Goal: Task Accomplishment & Management: Use online tool/utility

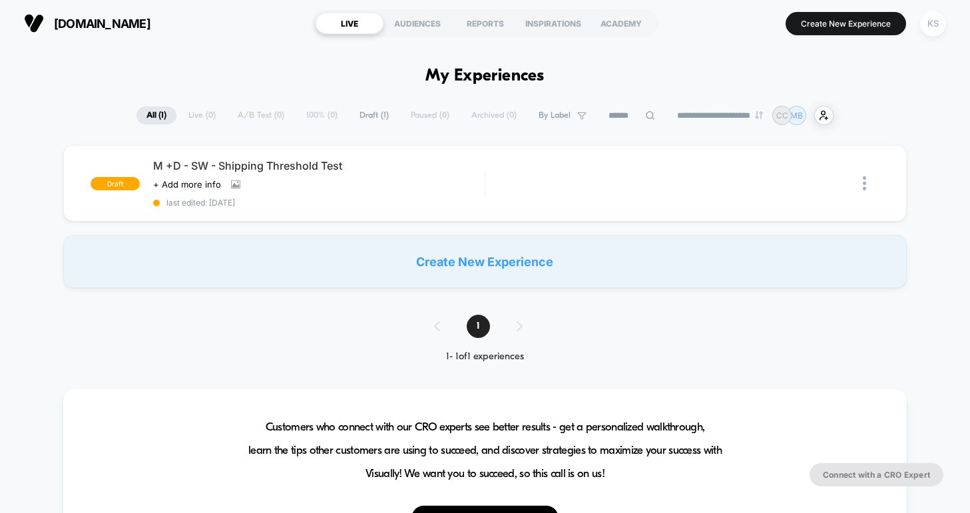
click at [931, 28] on div "KS" at bounding box center [933, 24] width 26 height 26
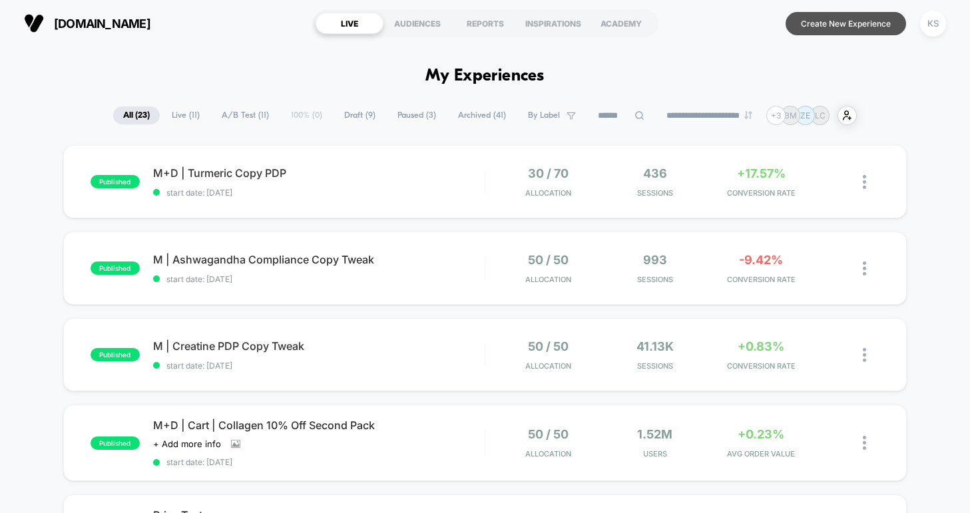
click at [842, 26] on button "Create New Experience" at bounding box center [846, 23] width 121 height 23
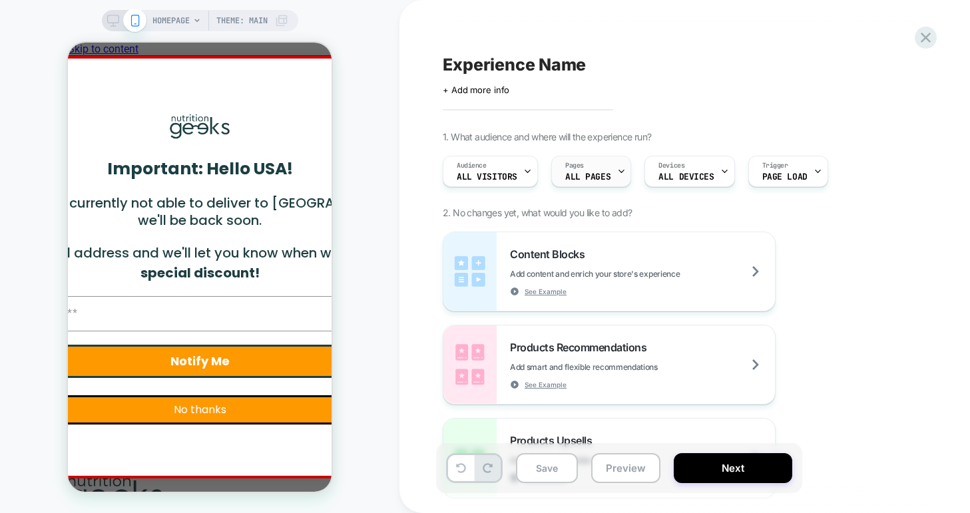
click at [589, 178] on span "ALL PAGES" at bounding box center [587, 176] width 45 height 9
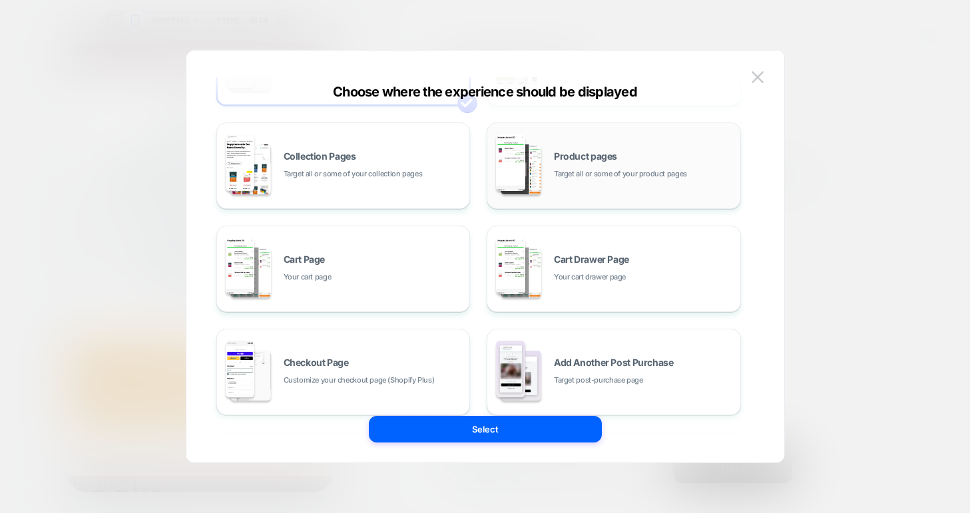
scroll to position [103, 0]
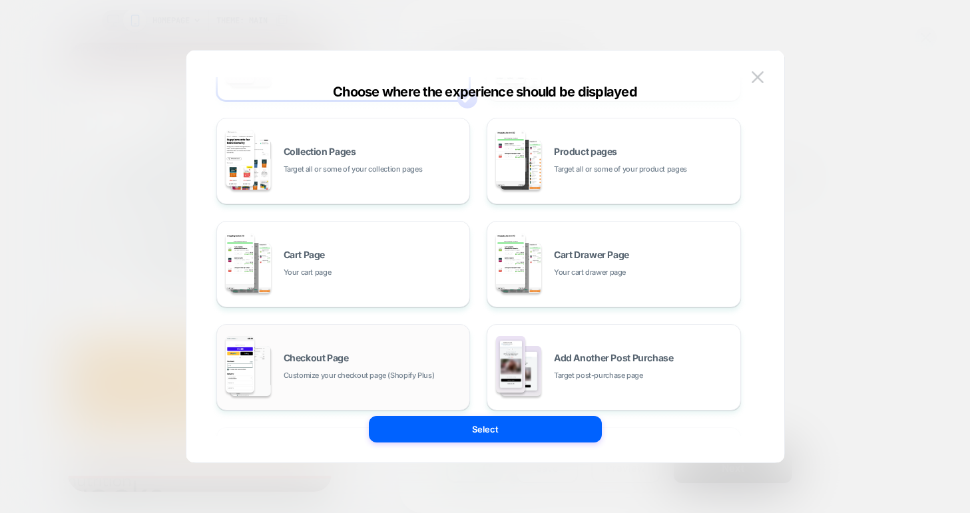
click at [397, 365] on div "Checkout Page Customize your checkout page (Shopify Plus)" at bounding box center [374, 368] width 180 height 29
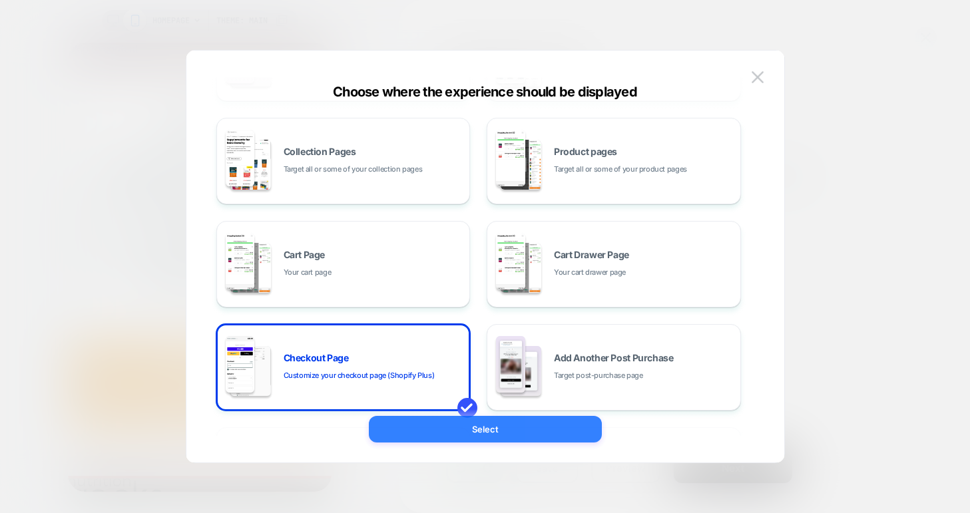
click at [486, 436] on button "Select" at bounding box center [485, 429] width 233 height 27
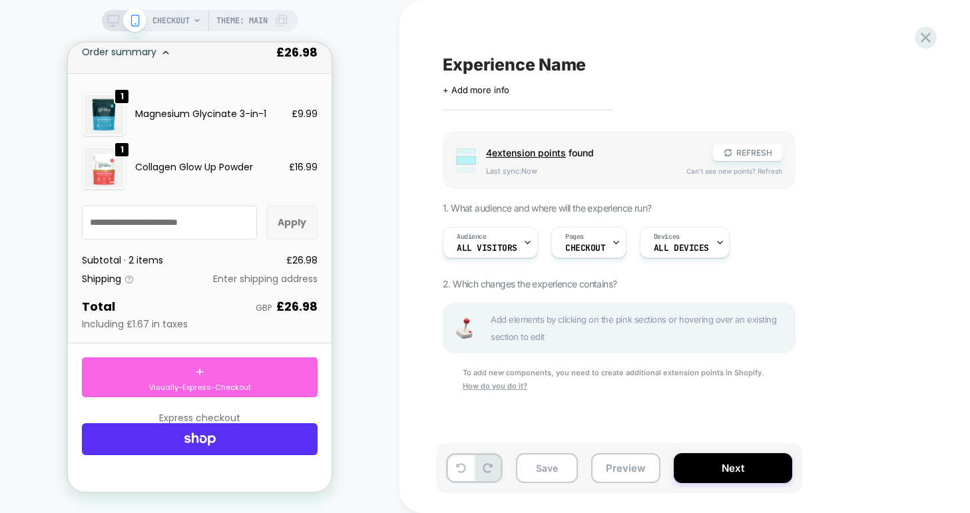
scroll to position [0, 0]
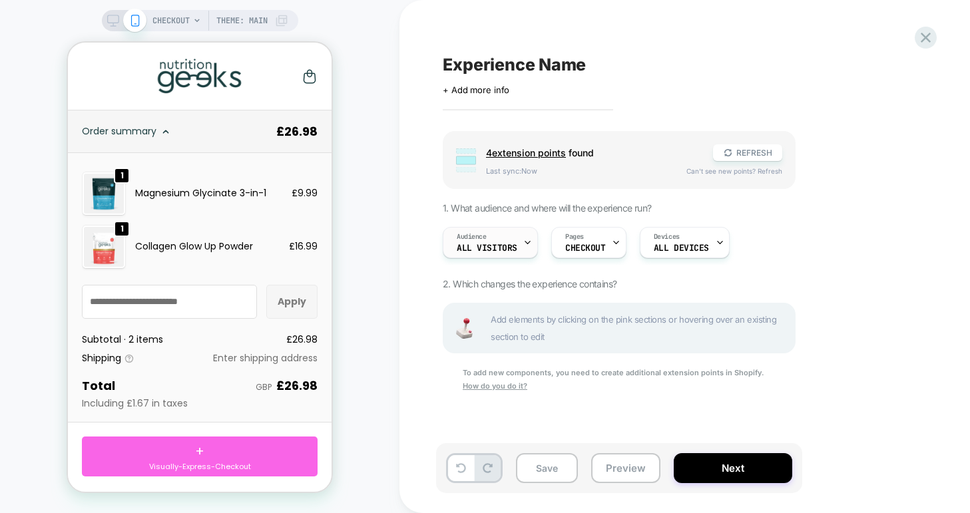
click at [506, 246] on span "All Visitors" at bounding box center [487, 248] width 61 height 9
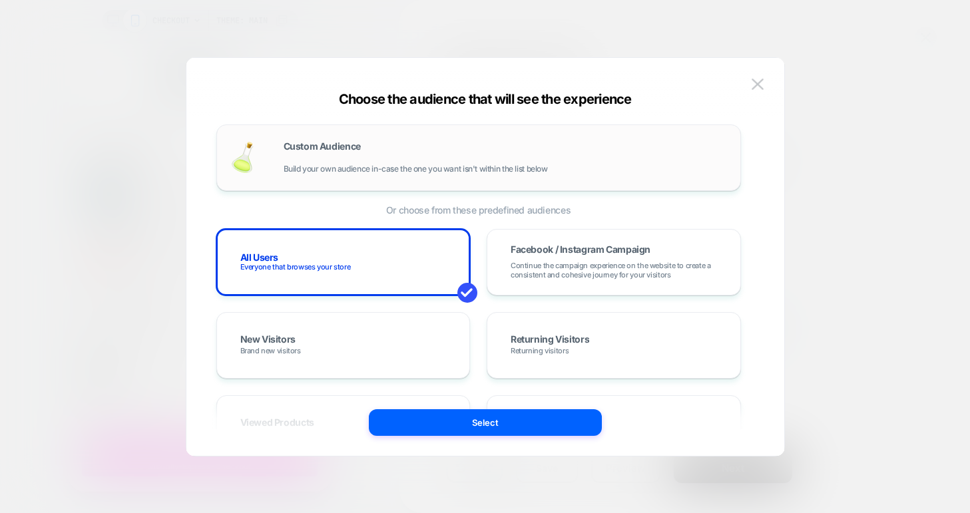
click at [466, 166] on span "Build your own audience in-case the one you want isn't within the list below" at bounding box center [416, 168] width 264 height 9
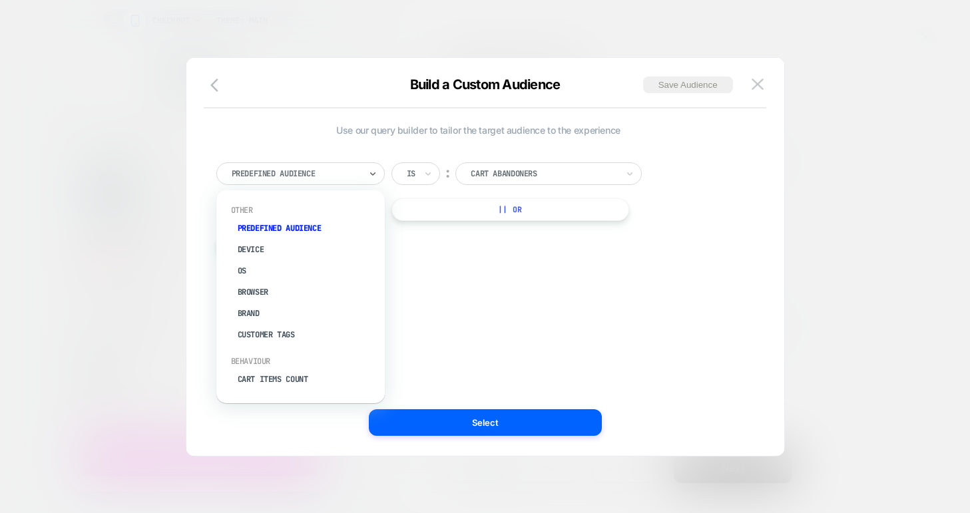
click at [294, 182] on div "Predefined Audience" at bounding box center [300, 173] width 168 height 23
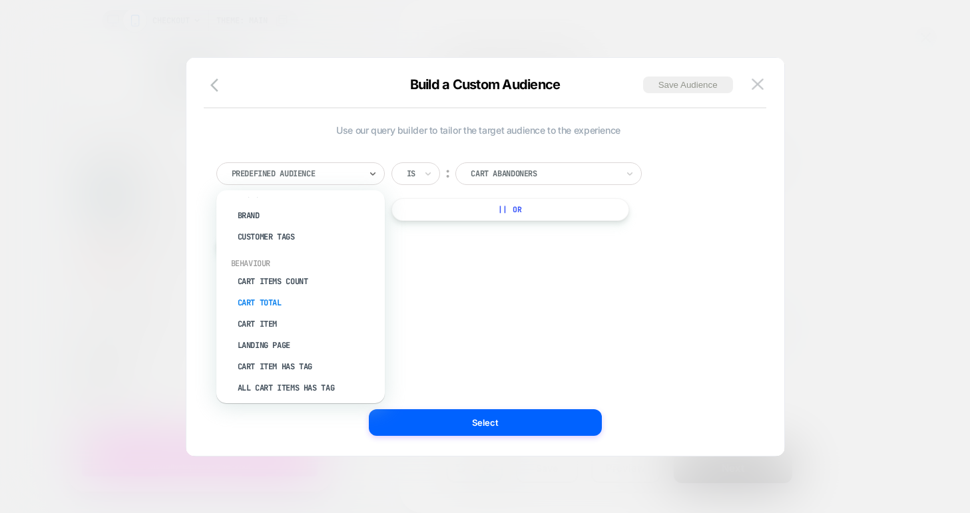
scroll to position [99, 0]
click at [281, 319] on div "Cart Item" at bounding box center [307, 323] width 155 height 21
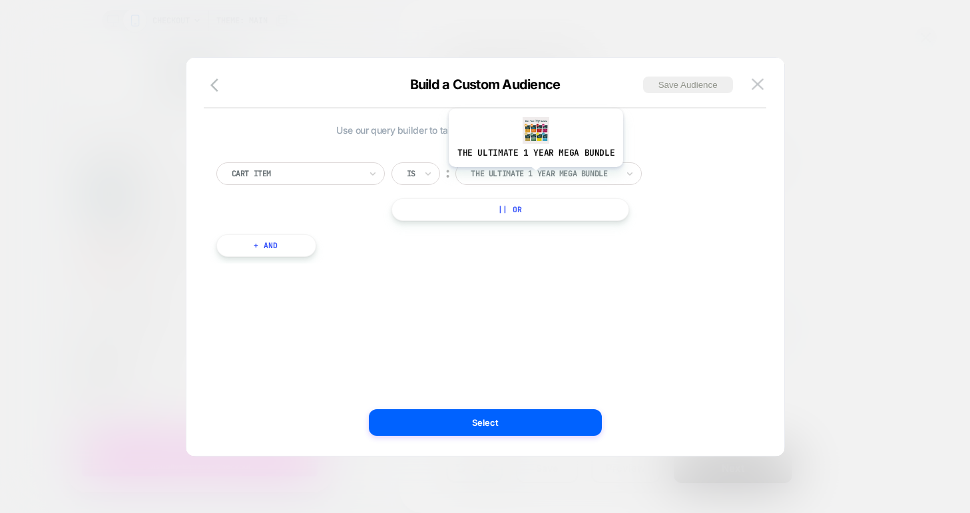
click at [534, 177] on div at bounding box center [544, 174] width 147 height 12
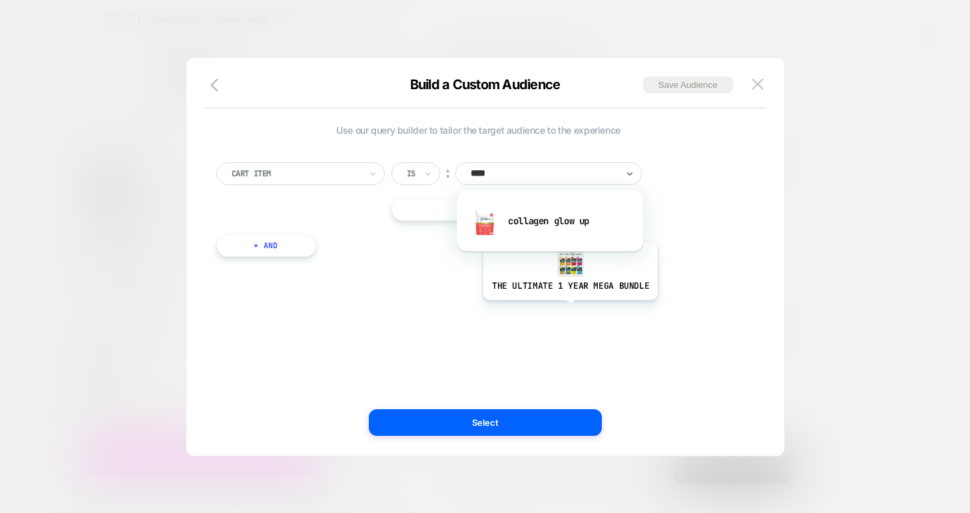
type input "*****"
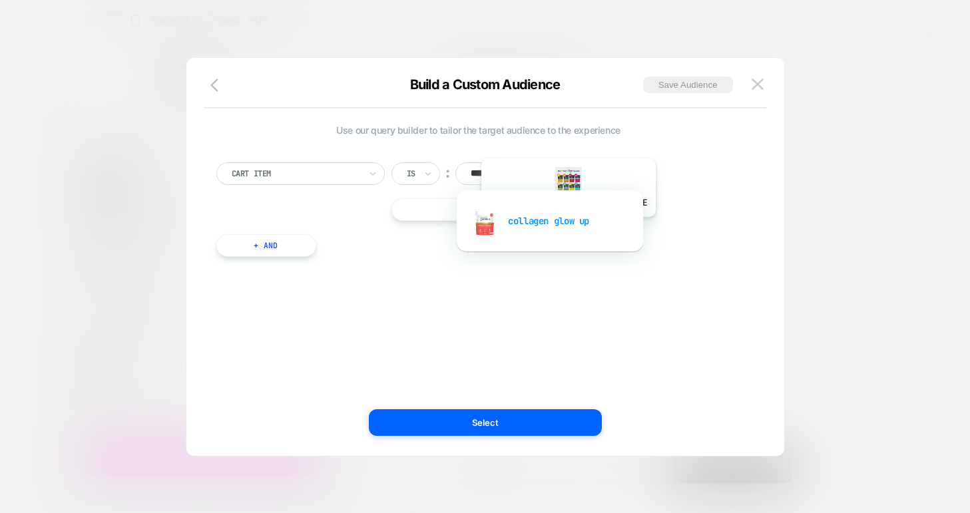
click at [566, 227] on div "collagen glow up" at bounding box center [550, 221] width 173 height 43
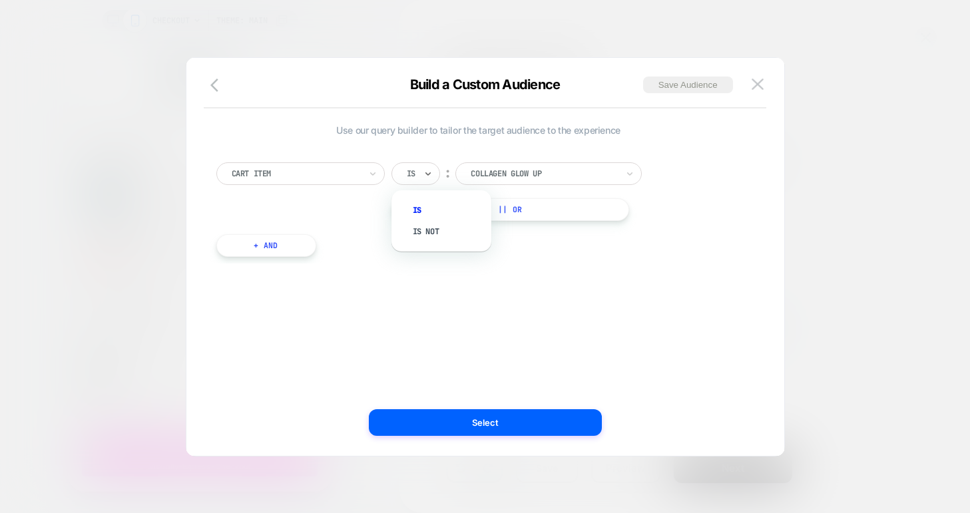
click at [415, 172] on div at bounding box center [411, 174] width 9 height 12
click at [585, 368] on div "Use our query builder to tailor the target audience to the experience Cart Item…" at bounding box center [479, 257] width 558 height 345
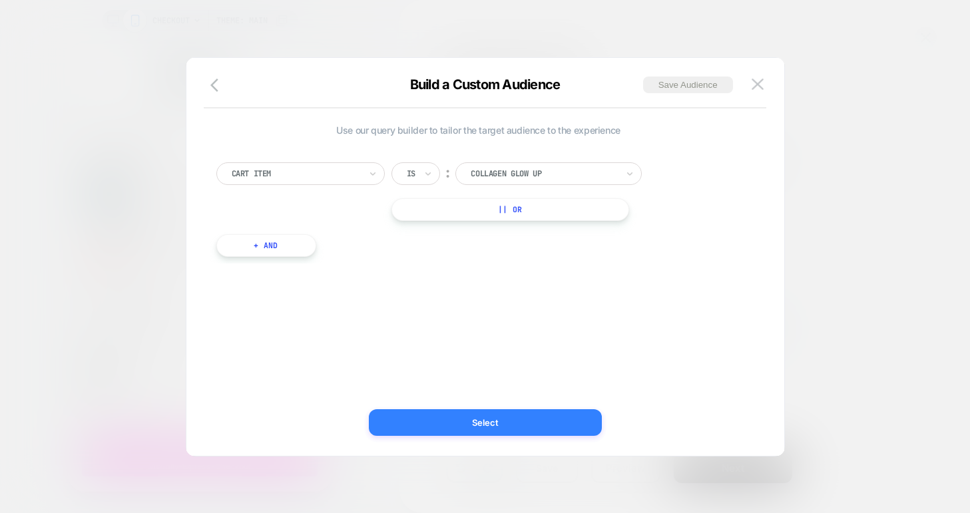
click at [505, 425] on button "Select" at bounding box center [485, 423] width 233 height 27
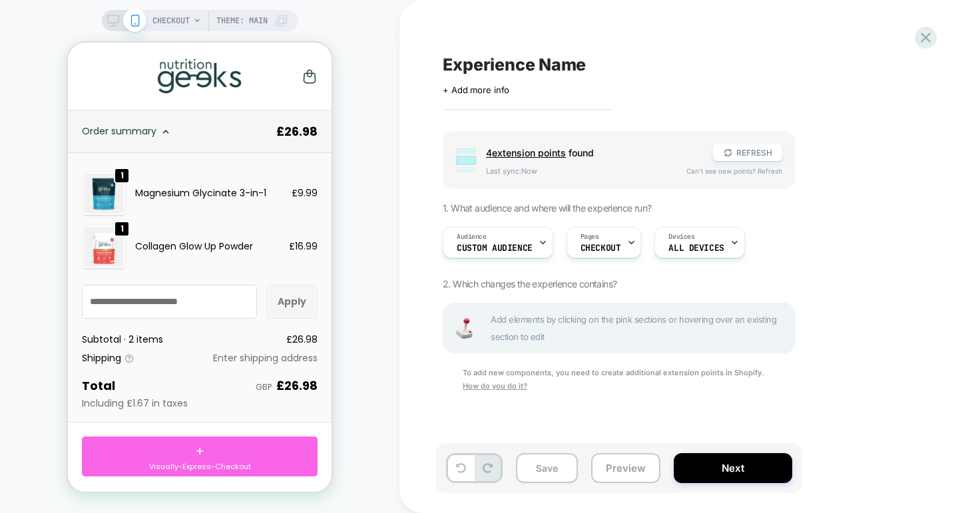
click at [460, 71] on span "Experience Name" at bounding box center [514, 65] width 143 height 20
drag, startPoint x: 617, startPoint y: 67, endPoint x: 543, endPoint y: 71, distance: 74.7
click at [543, 71] on textarea "**********" at bounding box center [598, 65] width 311 height 20
click at [597, 65] on textarea "**********" at bounding box center [546, 65] width 207 height 20
click at [448, 65] on textarea "**********" at bounding box center [650, 65] width 415 height 20
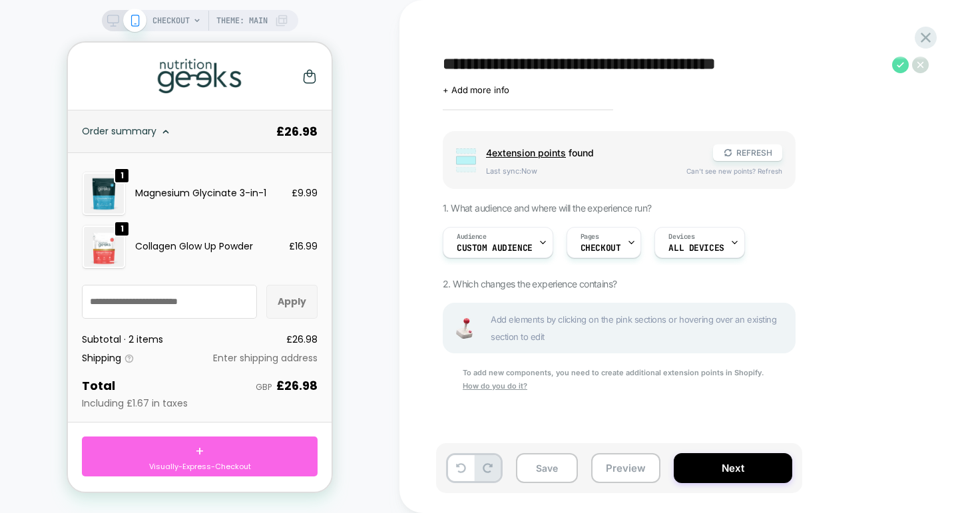
type textarea "**********"
click at [898, 64] on icon at bounding box center [900, 65] width 17 height 17
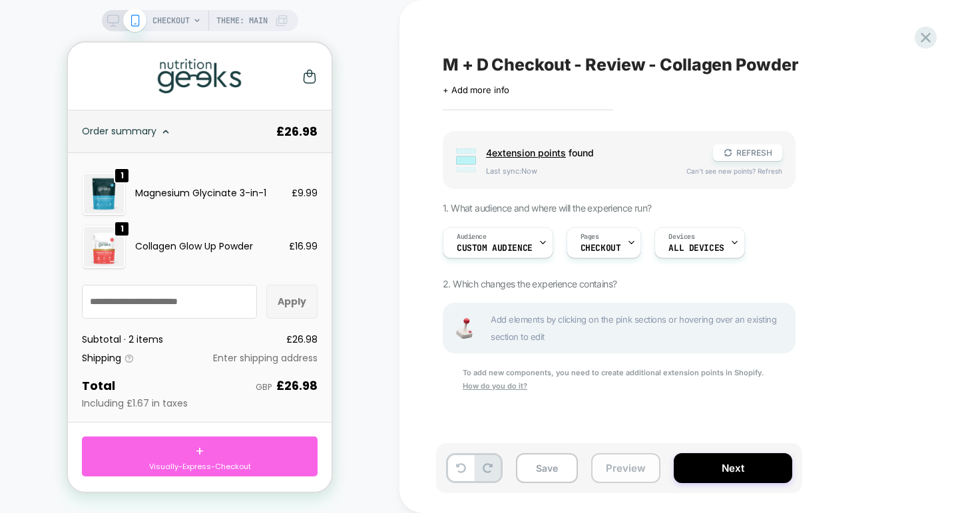
click at [629, 472] on button "Preview" at bounding box center [625, 469] width 69 height 30
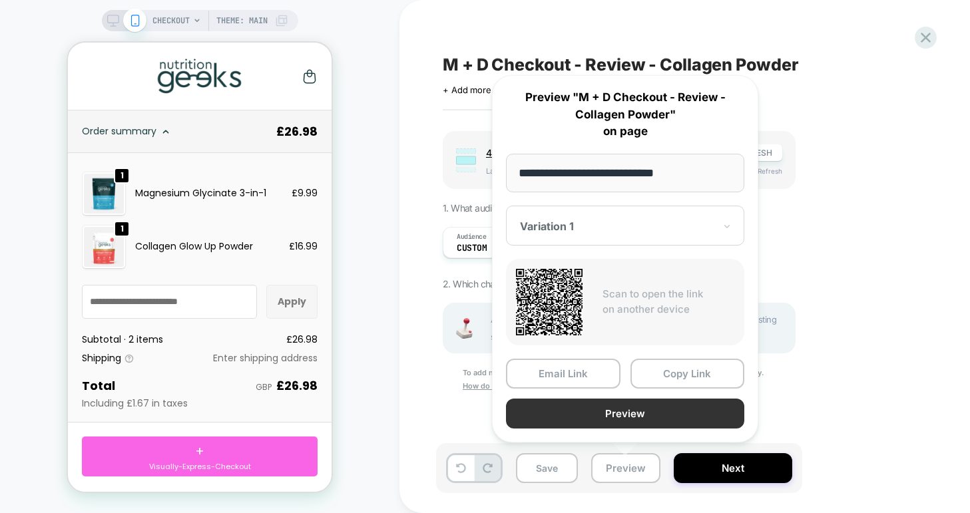
click at [591, 409] on button "Preview" at bounding box center [625, 414] width 238 height 30
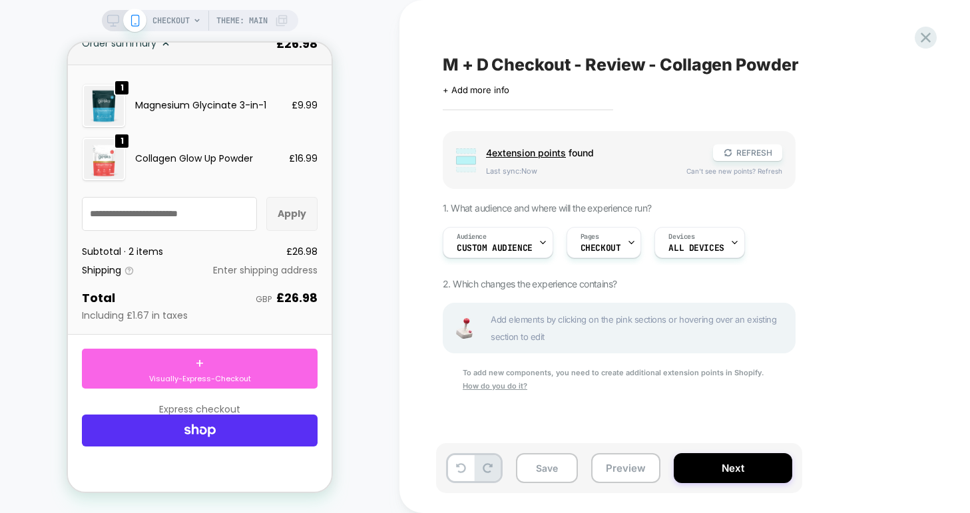
scroll to position [90, 0]
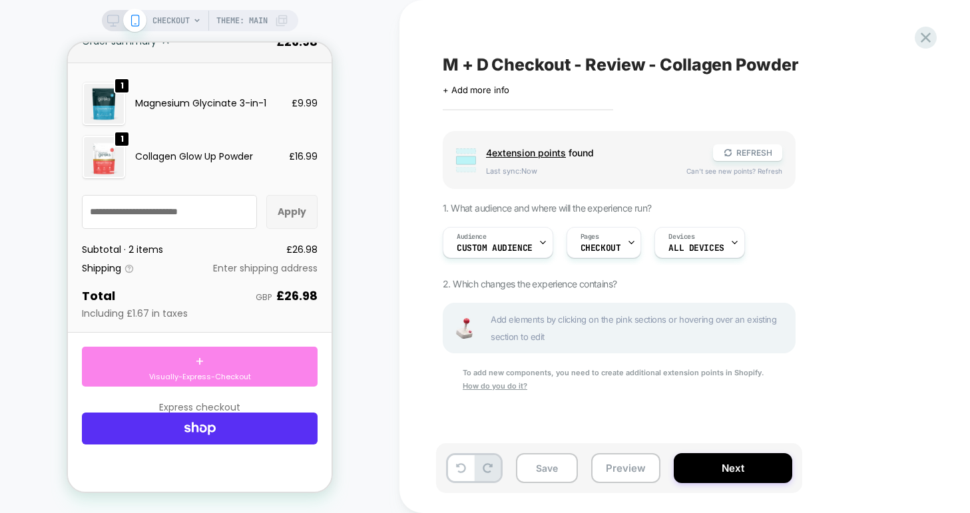
click at [194, 351] on div "+ Visually-Express-Checkout" at bounding box center [200, 367] width 236 height 40
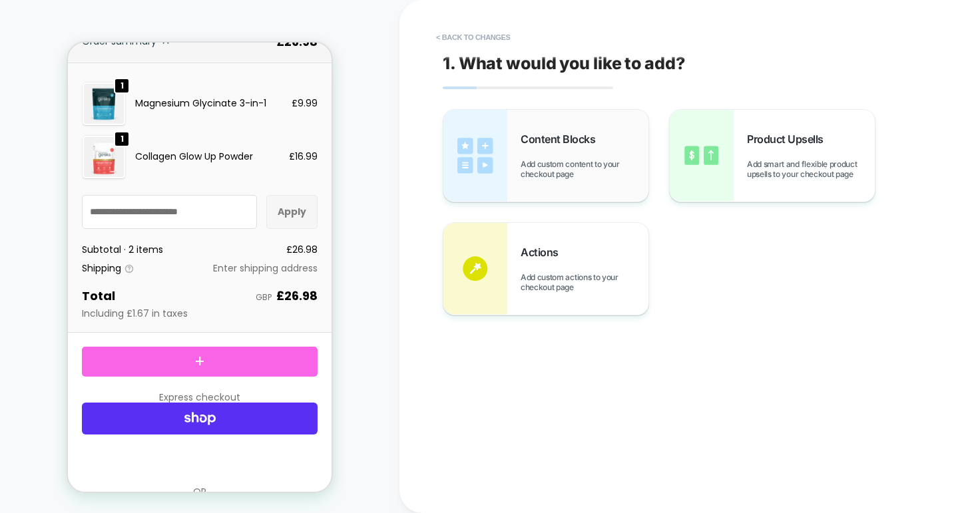
click at [562, 150] on div "Content Blocks Add custom content to your checkout page" at bounding box center [585, 156] width 128 height 47
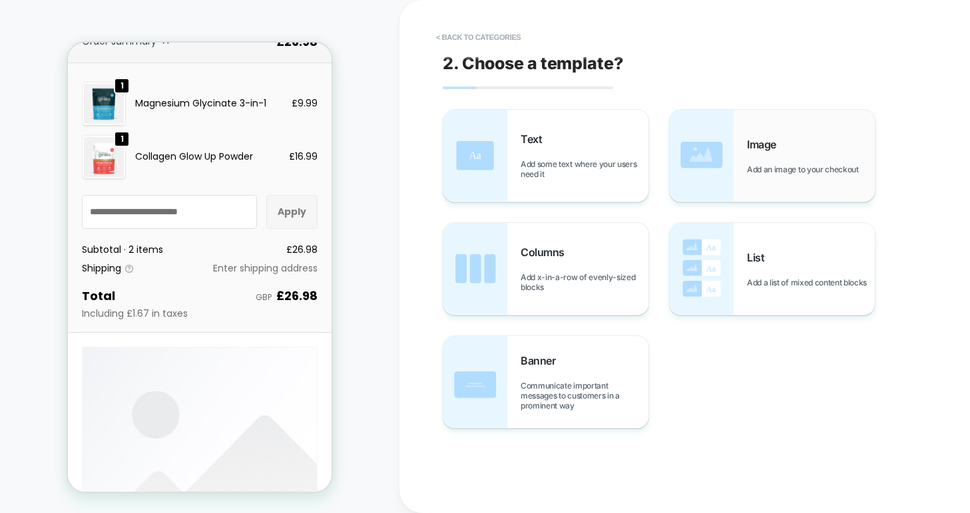
click at [781, 140] on span "Image" at bounding box center [765, 144] width 36 height 13
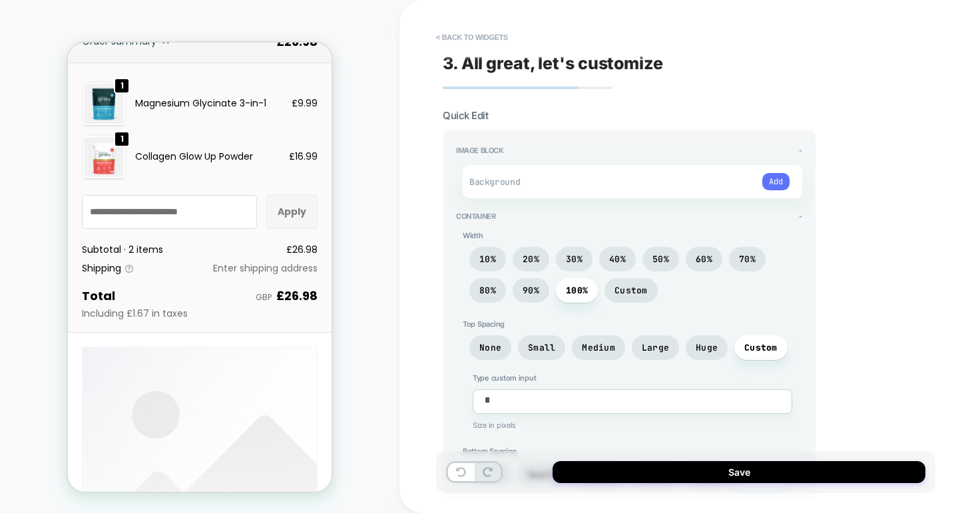
click at [775, 180] on button "Add" at bounding box center [776, 181] width 27 height 17
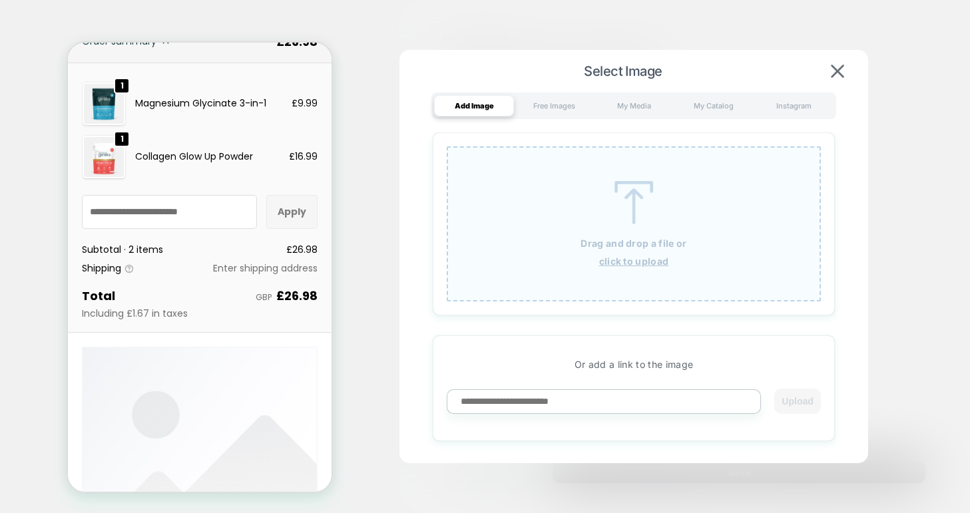
click at [636, 231] on div "Drag and drop a file or click to upload" at bounding box center [634, 224] width 374 height 155
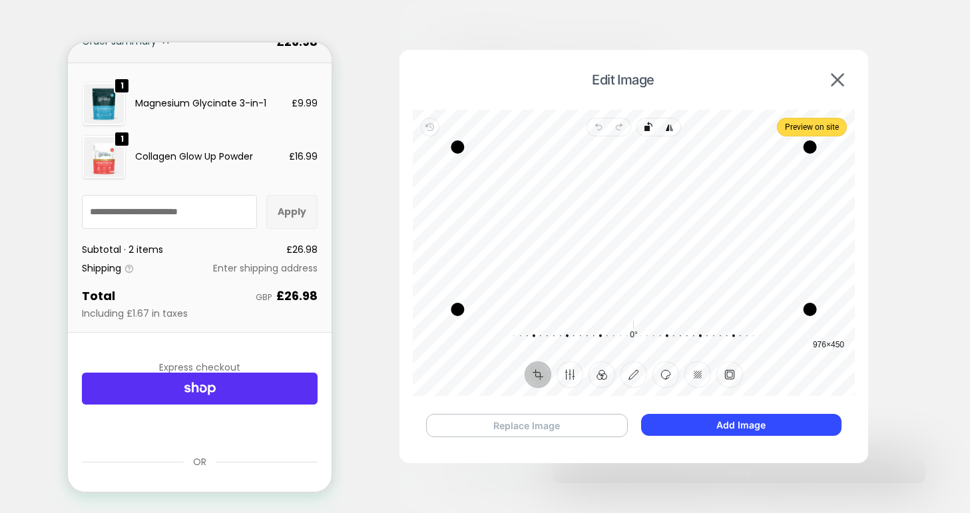
click at [521, 430] on button "Replace Image" at bounding box center [527, 425] width 202 height 23
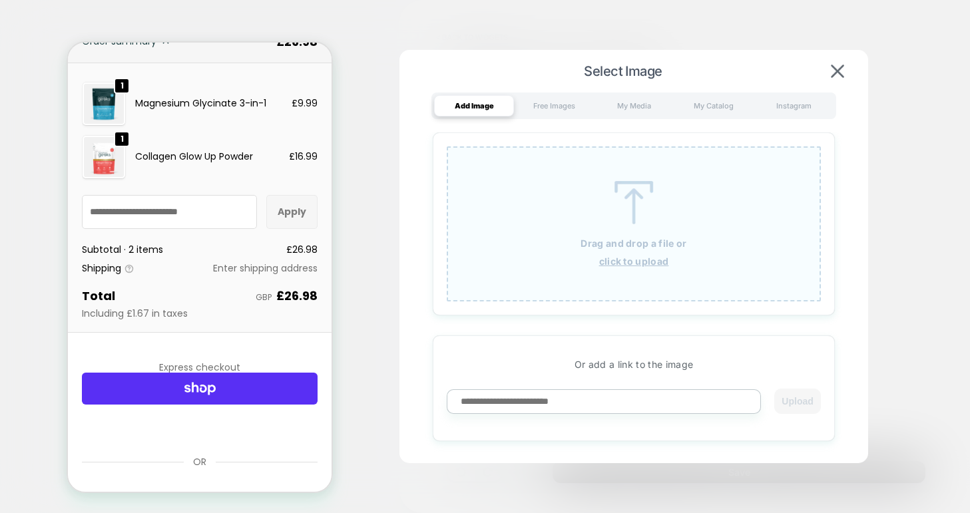
click at [595, 218] on div "Drag and drop a file or click to upload" at bounding box center [634, 224] width 374 height 155
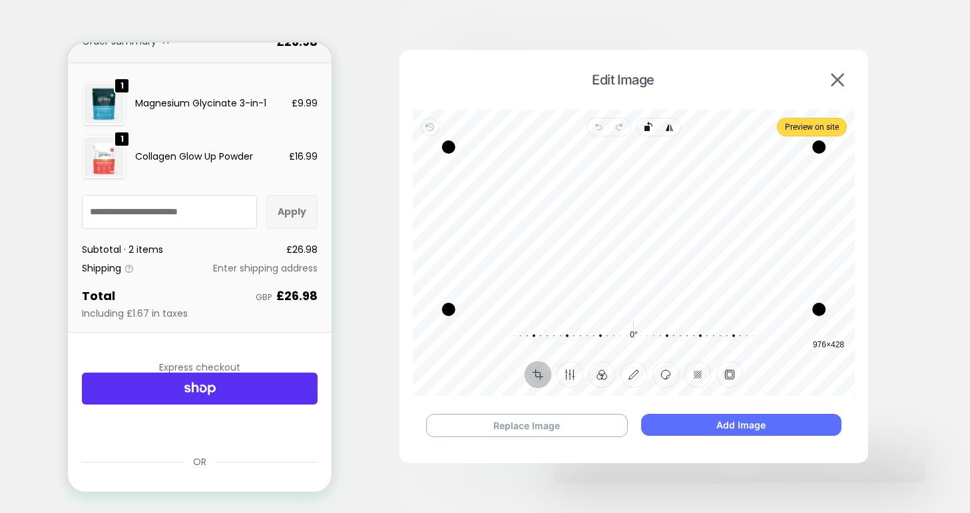
click at [749, 426] on button "Add Image" at bounding box center [741, 425] width 200 height 22
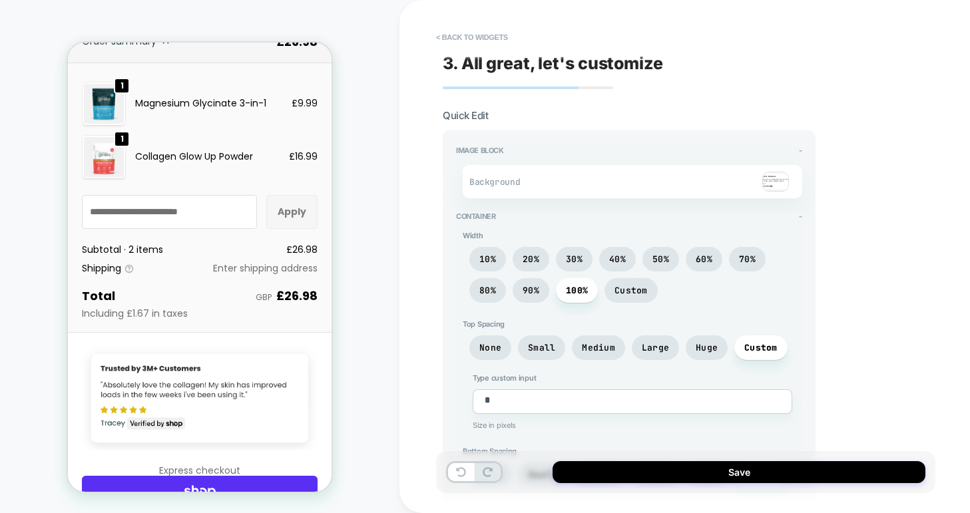
scroll to position [32, 0]
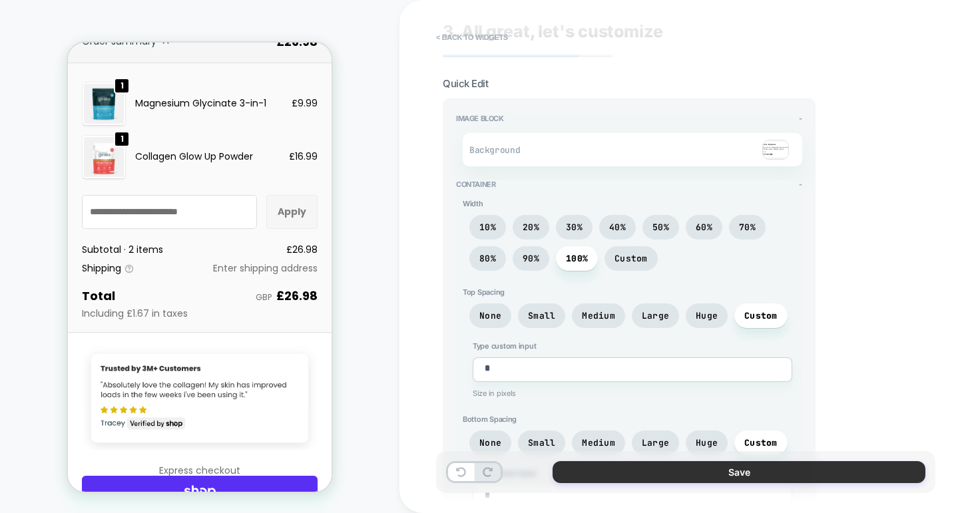
click at [733, 472] on button "Save" at bounding box center [739, 473] width 373 height 22
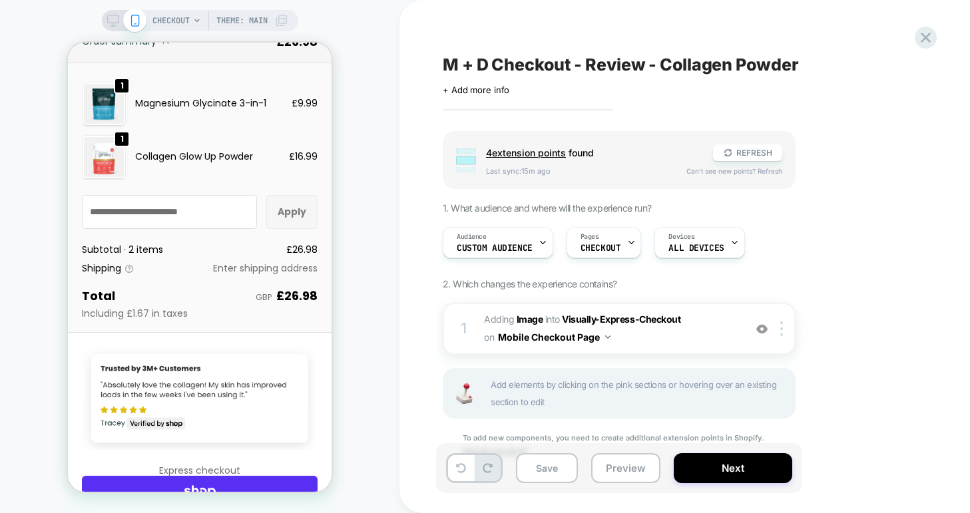
click at [110, 19] on icon at bounding box center [113, 21] width 12 height 12
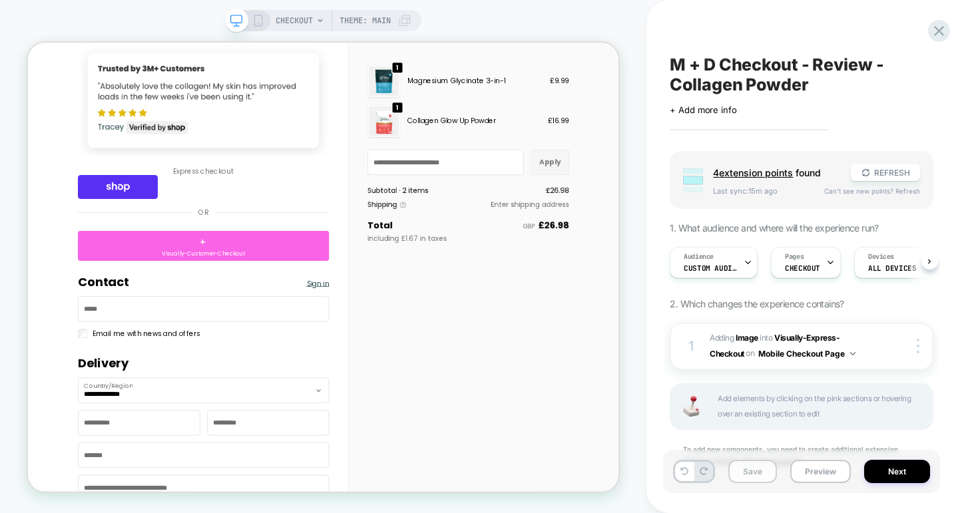
click at [746, 472] on button "Save" at bounding box center [753, 471] width 49 height 23
click at [257, 25] on icon at bounding box center [258, 21] width 12 height 12
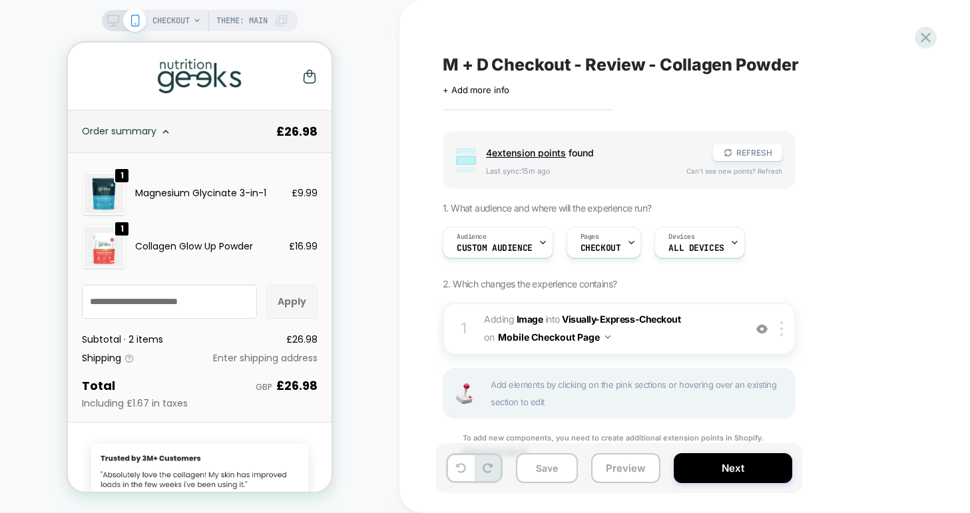
click at [111, 19] on icon at bounding box center [113, 21] width 12 height 12
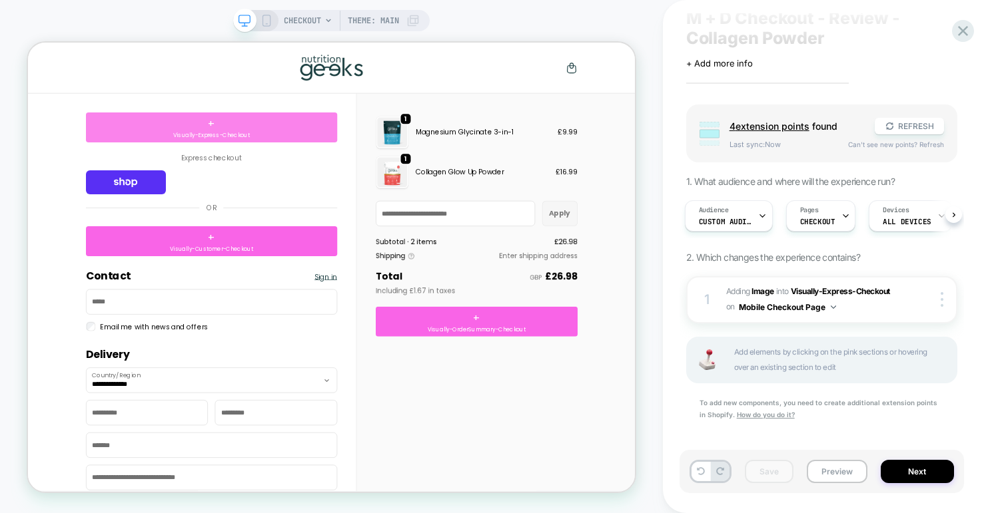
click at [270, 153] on span "+" at bounding box center [272, 151] width 9 height 20
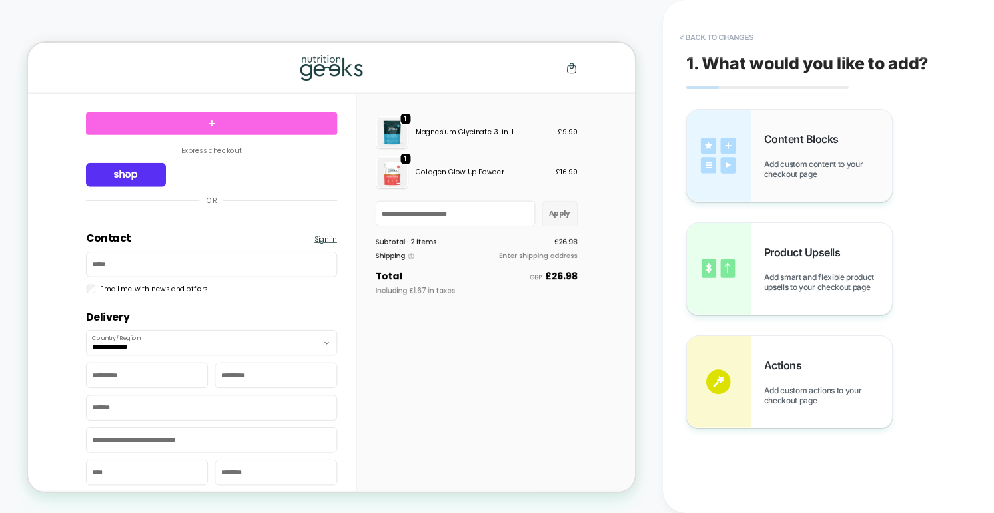
click at [768, 170] on span "Add custom content to your checkout page" at bounding box center [828, 169] width 128 height 20
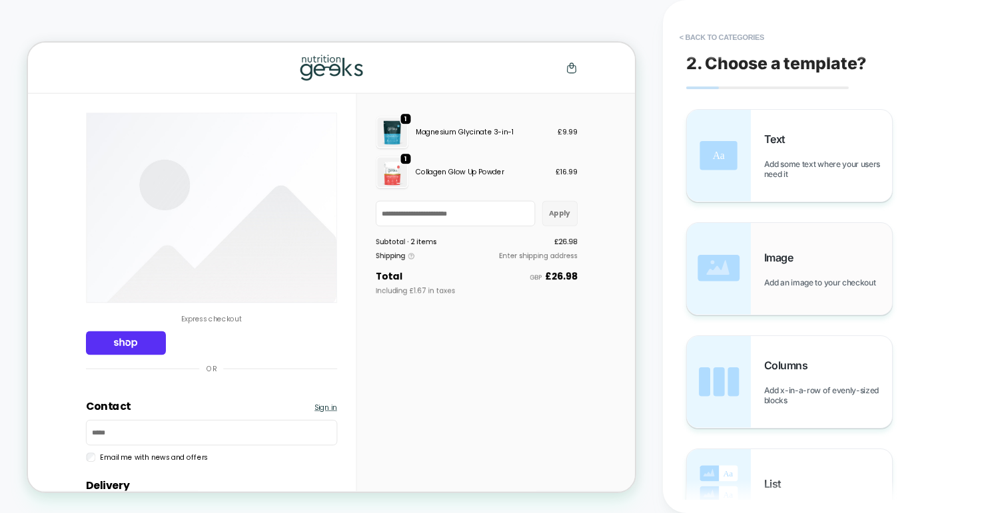
click at [767, 280] on span "Add an image to your checkout" at bounding box center [823, 283] width 119 height 10
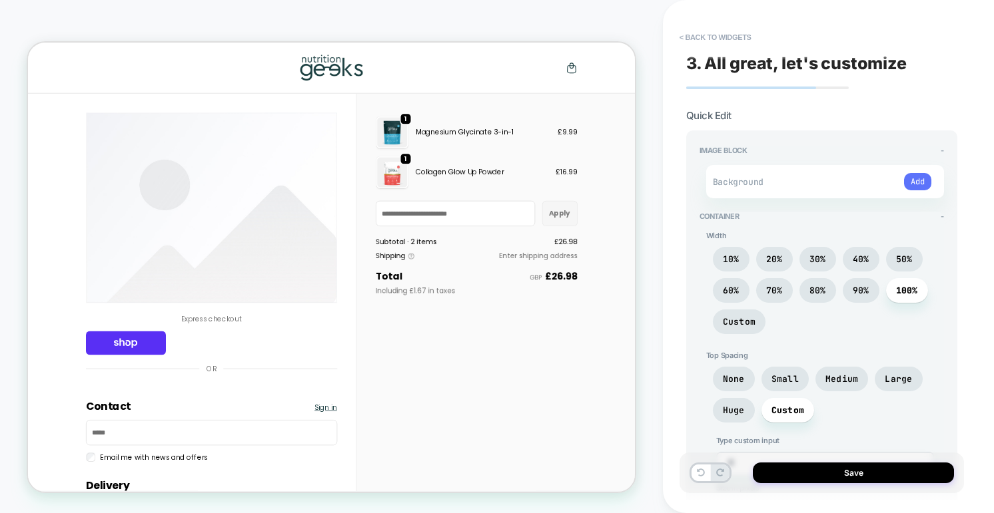
click at [917, 180] on button "Add" at bounding box center [917, 181] width 27 height 17
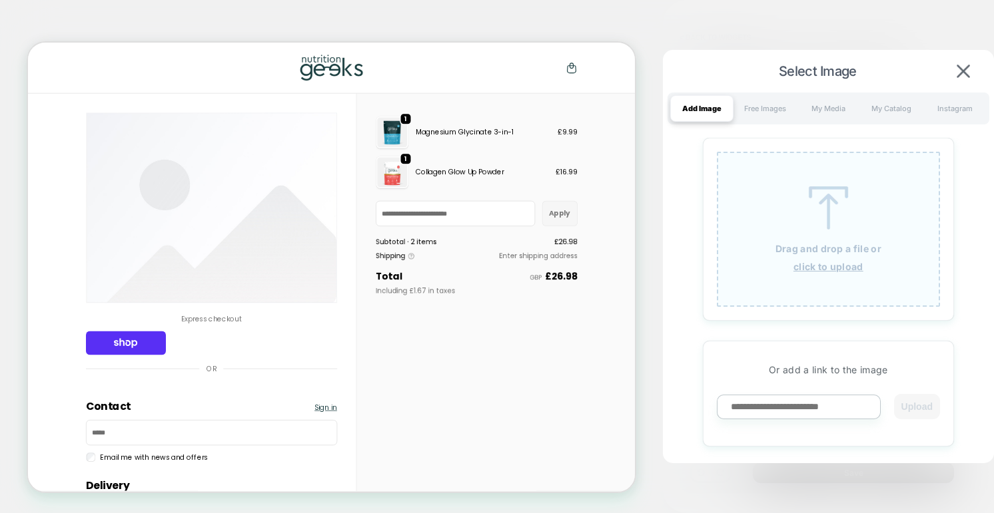
click at [824, 245] on p "Drag and drop a file or" at bounding box center [828, 248] width 106 height 11
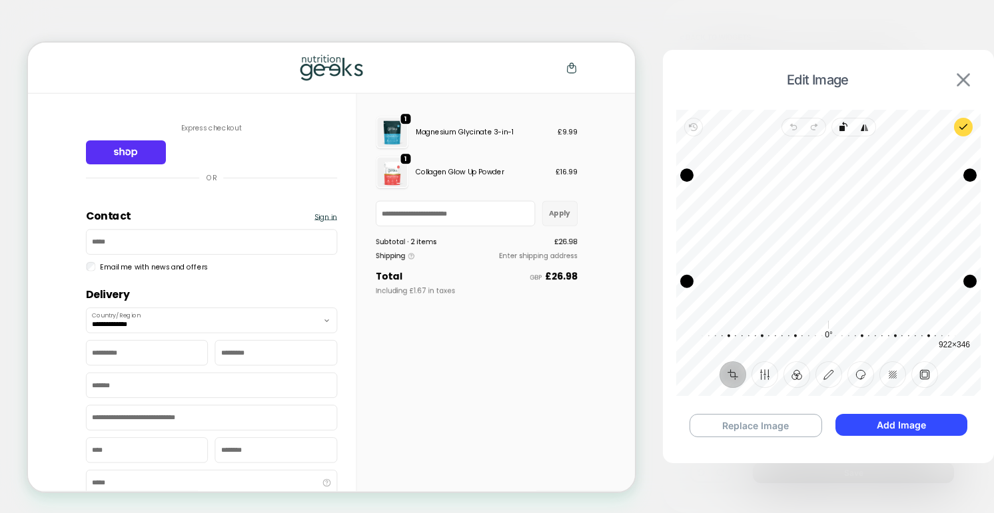
click at [964, 79] on img at bounding box center [962, 79] width 13 height 13
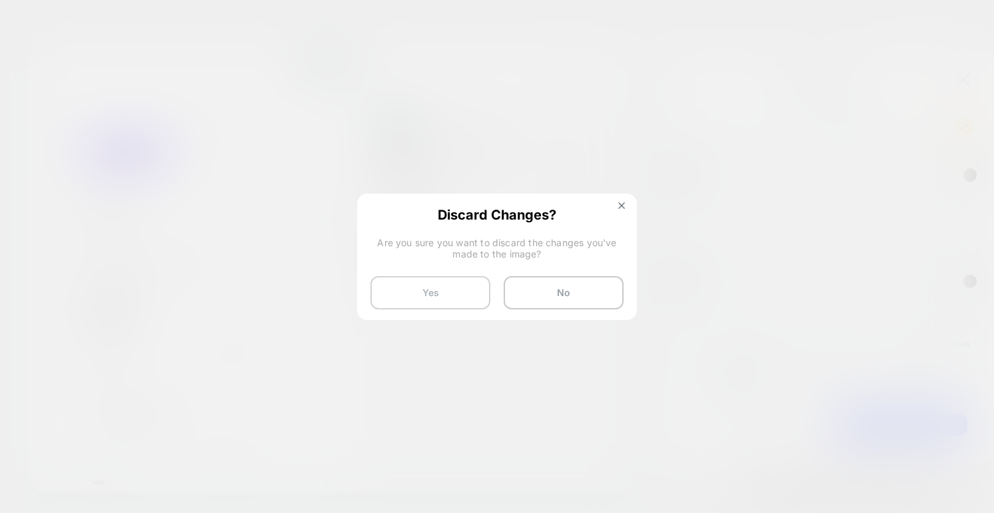
click at [450, 288] on button "Yes" at bounding box center [430, 292] width 120 height 33
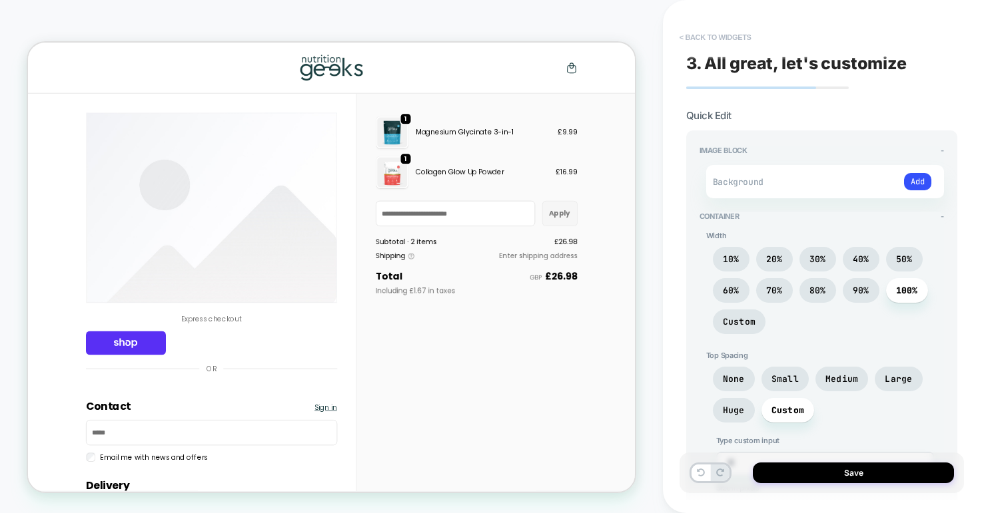
click at [709, 37] on button "< Back to widgets" at bounding box center [715, 37] width 85 height 21
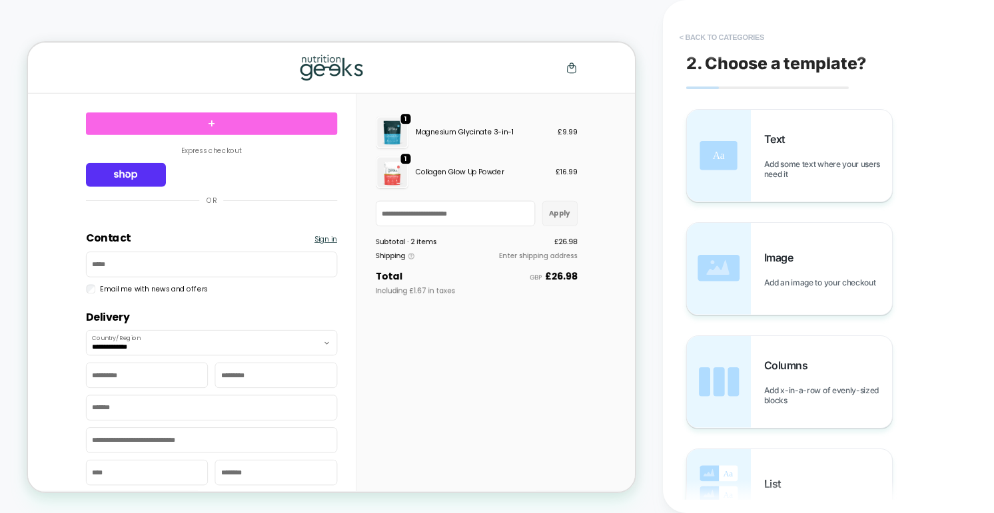
click at [718, 37] on button "< Back to categories" at bounding box center [722, 37] width 98 height 21
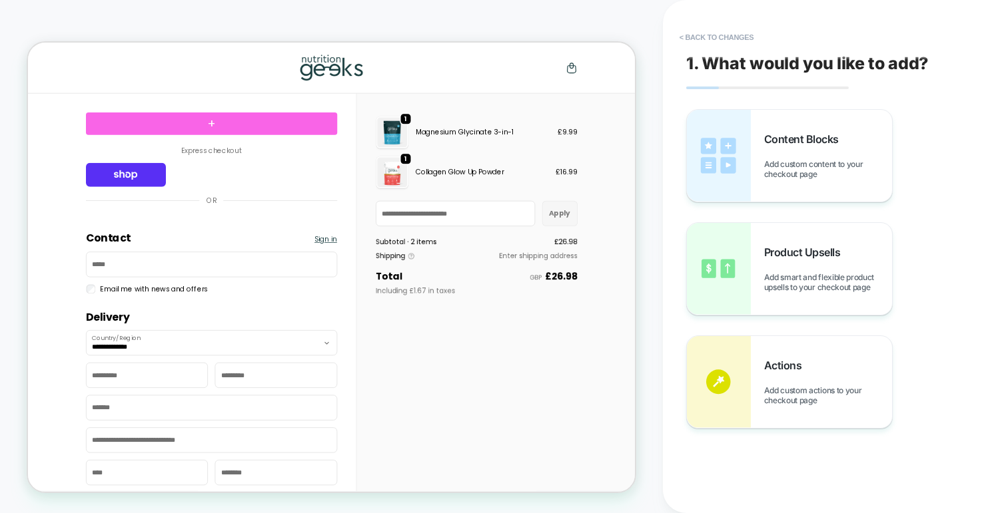
click at [548, 420] on div "Order summary Shopping basket Product image Description Quantity Price Quantity…" at bounding box center [626, 266] width 320 height 310
click at [738, 32] on button "< Back to changes" at bounding box center [717, 37] width 88 height 21
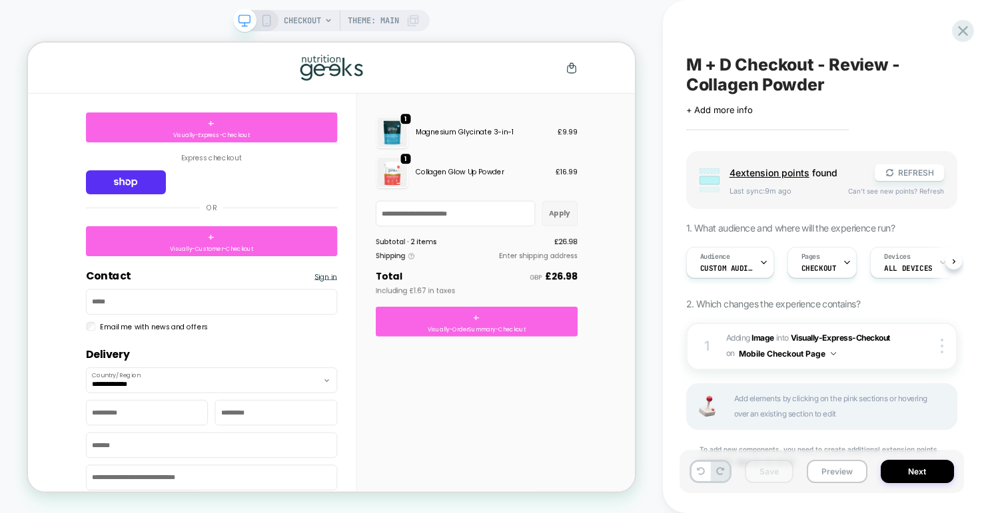
scroll to position [0, 1]
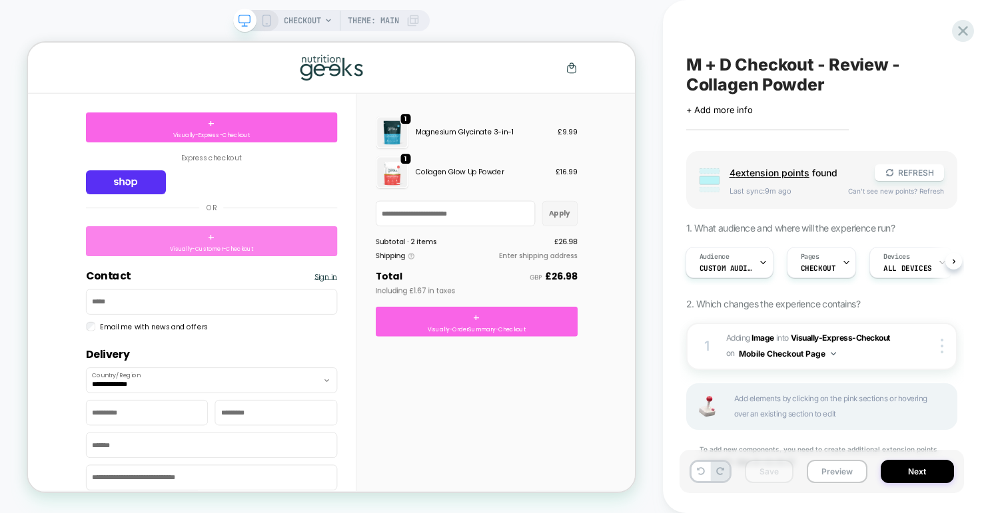
click at [294, 309] on div "+ Visually-Customer-Checkout" at bounding box center [272, 308] width 335 height 40
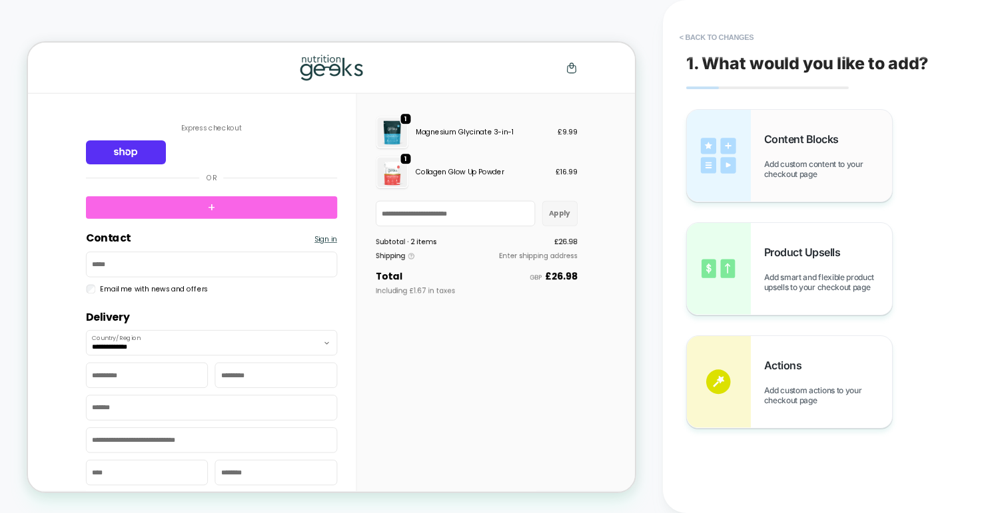
click at [756, 149] on div "Content Blocks Add custom content to your checkout page" at bounding box center [789, 156] width 205 height 92
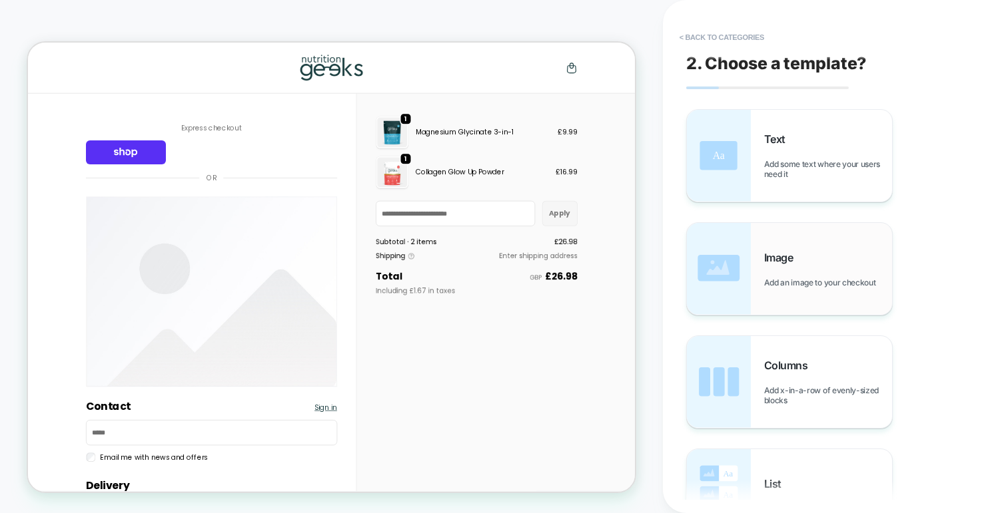
click at [791, 274] on div "Image Add an image to your checkout" at bounding box center [828, 269] width 128 height 37
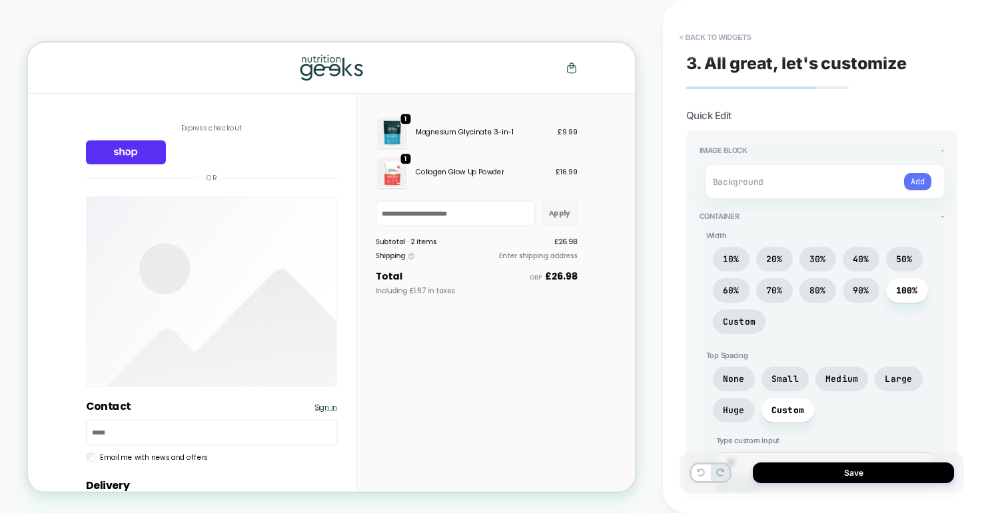
click at [910, 176] on button "Add" at bounding box center [917, 181] width 27 height 17
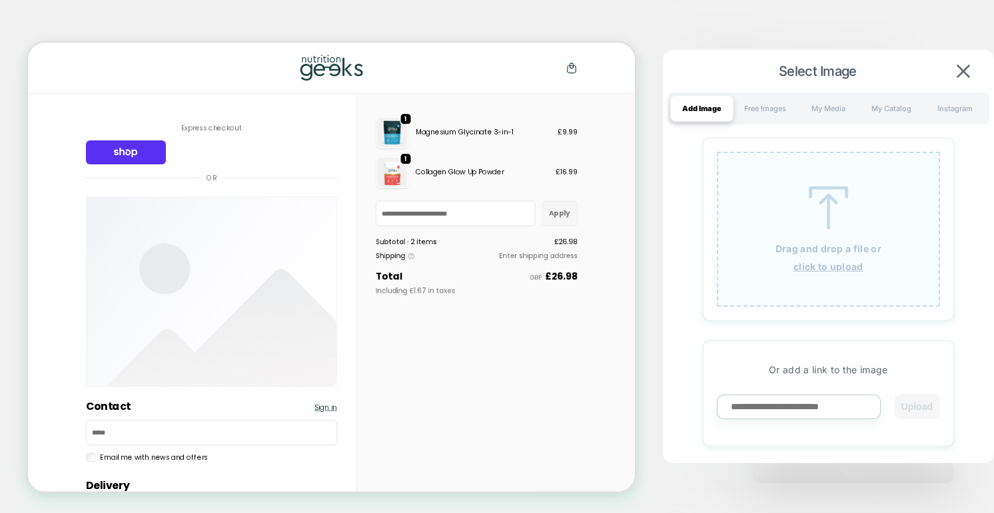
click at [802, 218] on img at bounding box center [828, 207] width 60 height 43
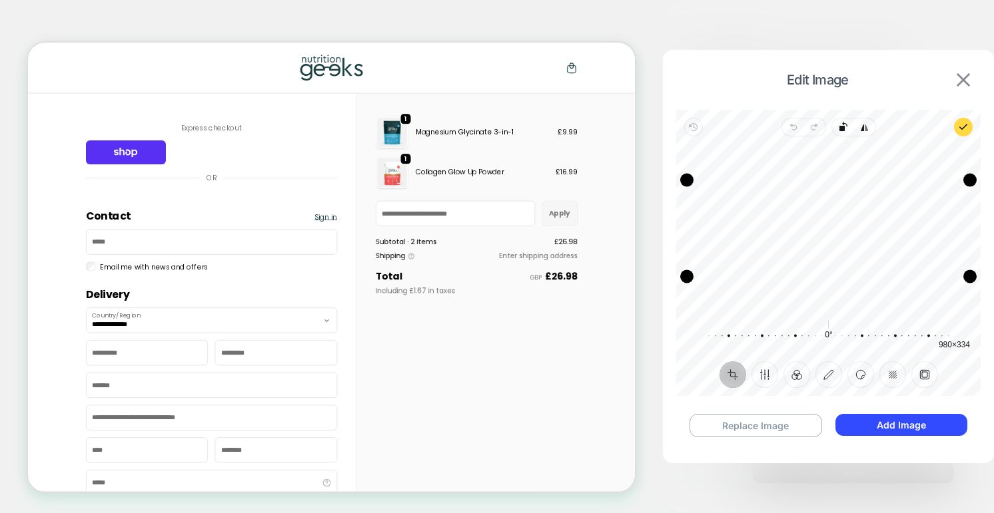
click at [966, 86] on img at bounding box center [962, 79] width 13 height 13
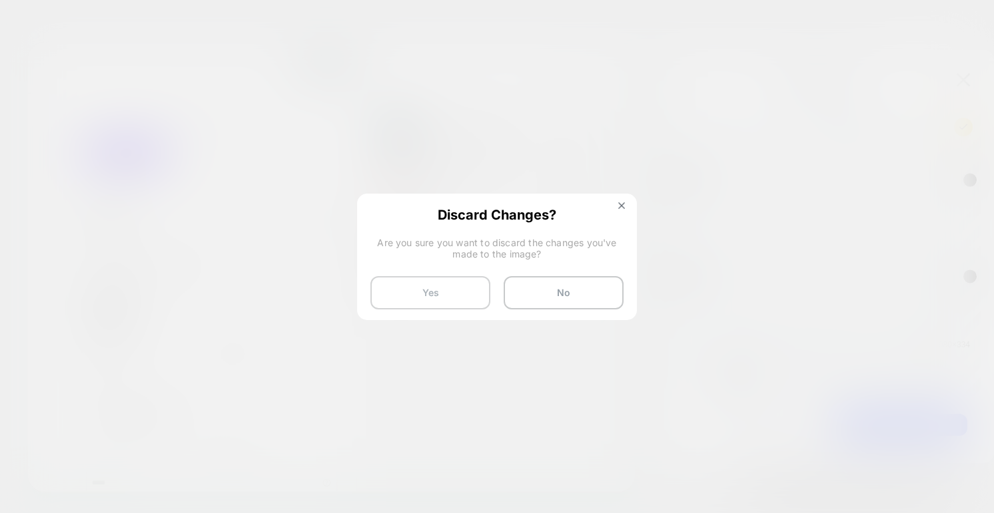
click at [446, 291] on button "Yes" at bounding box center [430, 292] width 120 height 33
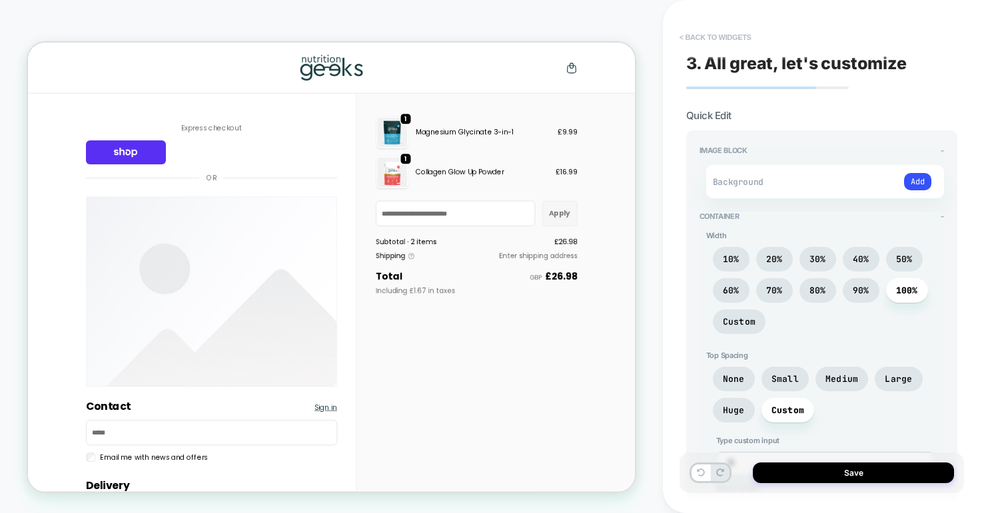
click at [699, 31] on button "< Back to widgets" at bounding box center [715, 37] width 85 height 21
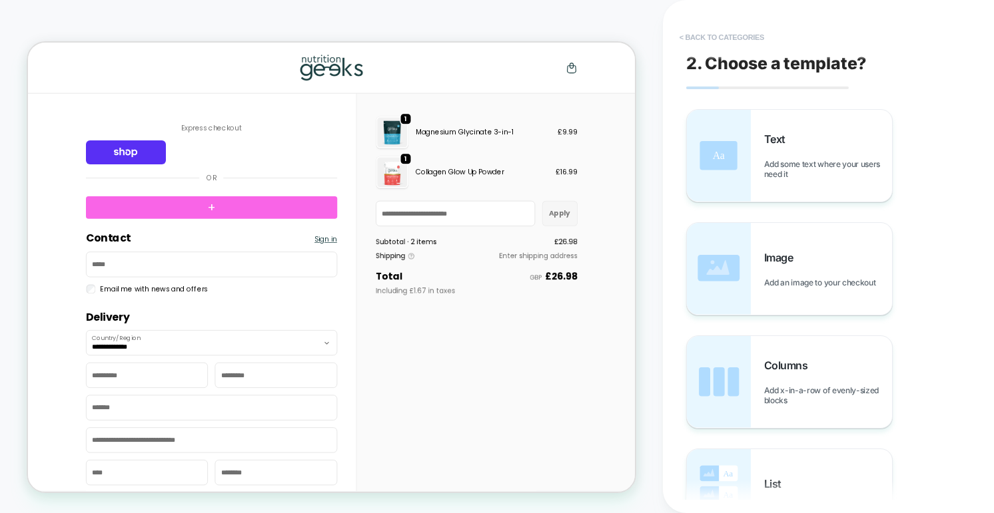
click at [707, 35] on button "< Back to categories" at bounding box center [722, 37] width 98 height 21
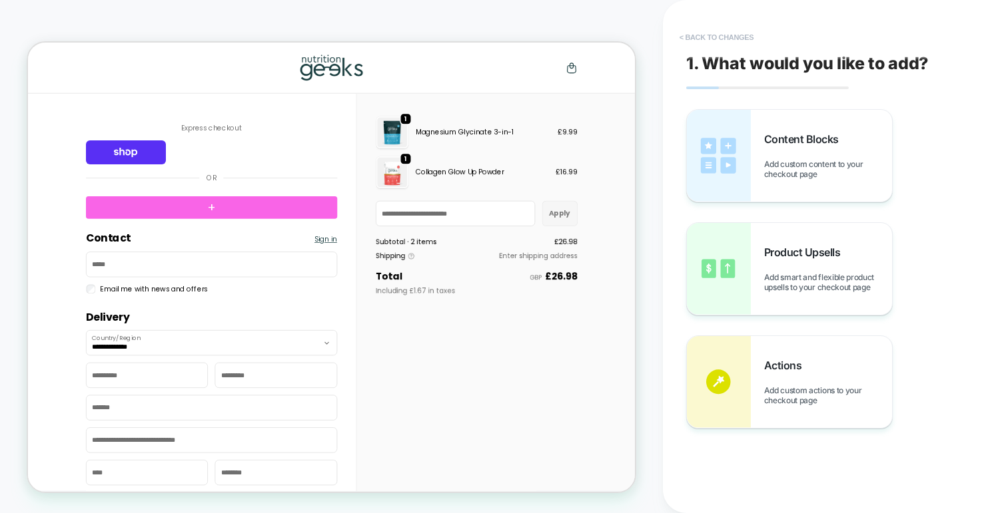
click at [707, 35] on button "< Back to changes" at bounding box center [717, 37] width 88 height 21
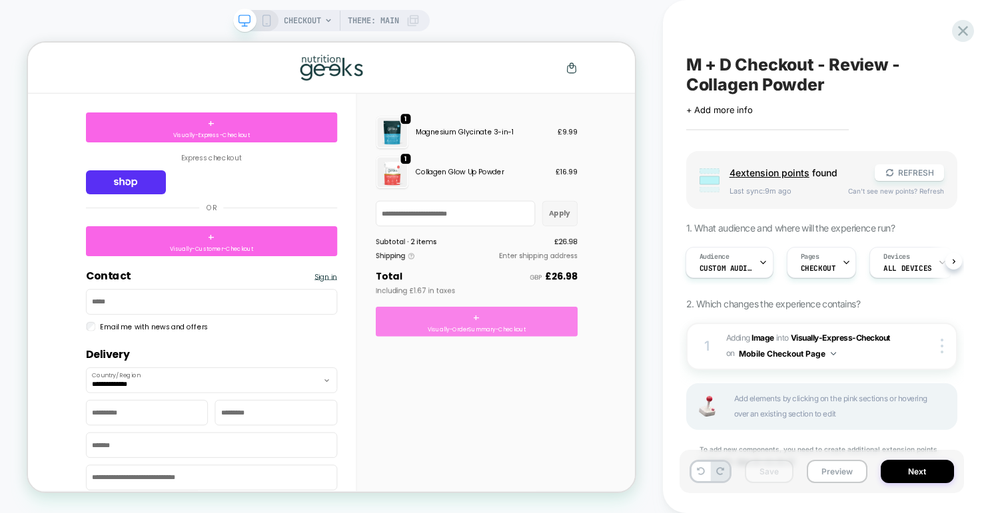
click at [628, 408] on span "+" at bounding box center [625, 410] width 9 height 20
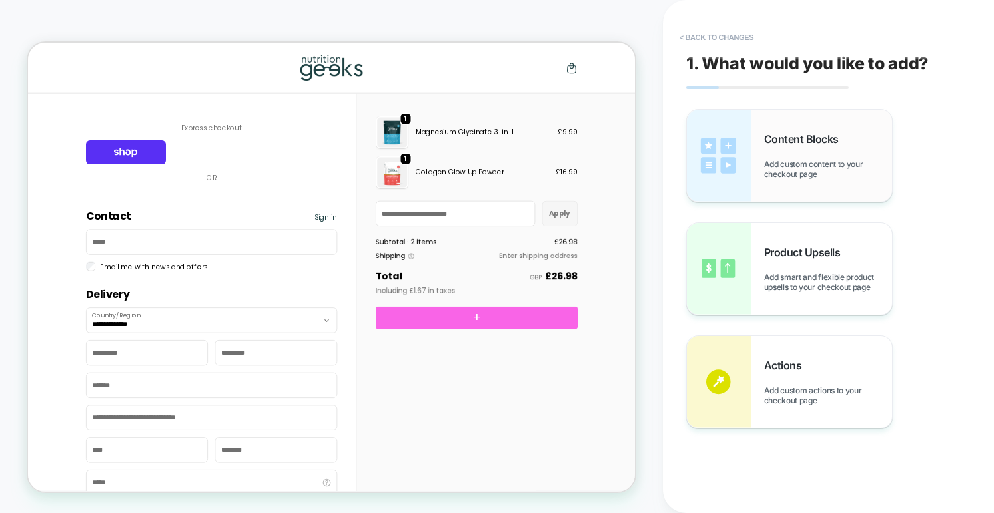
click at [773, 153] on div "Content Blocks Add custom content to your checkout page" at bounding box center [828, 156] width 128 height 47
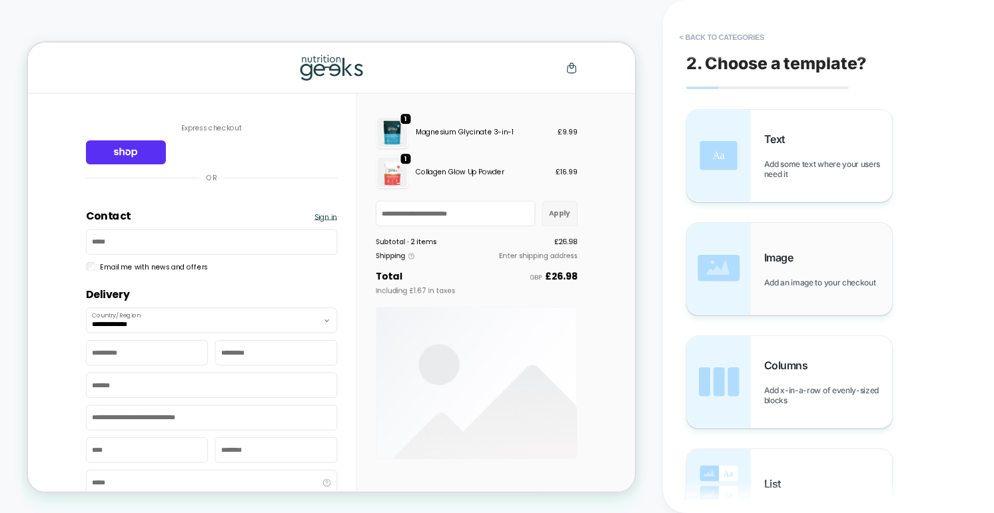
click at [810, 280] on span "Add an image to your checkout" at bounding box center [823, 283] width 119 height 10
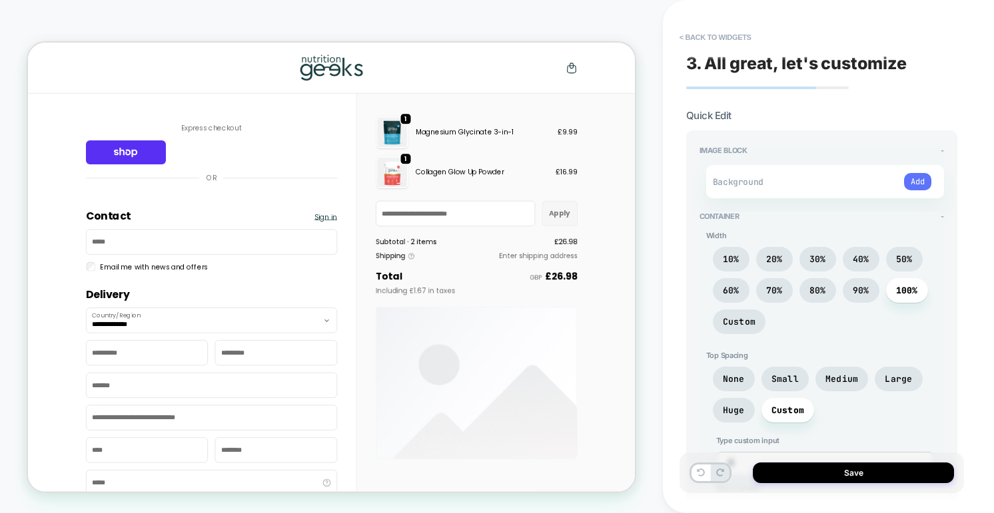
click at [918, 178] on button "Add" at bounding box center [917, 181] width 27 height 17
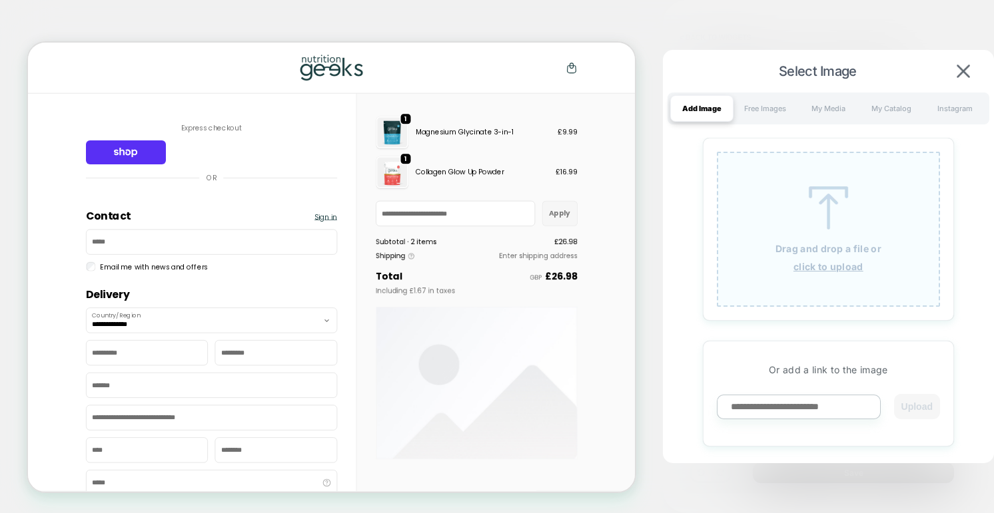
click at [782, 245] on p "Drag and drop a file or" at bounding box center [828, 248] width 106 height 11
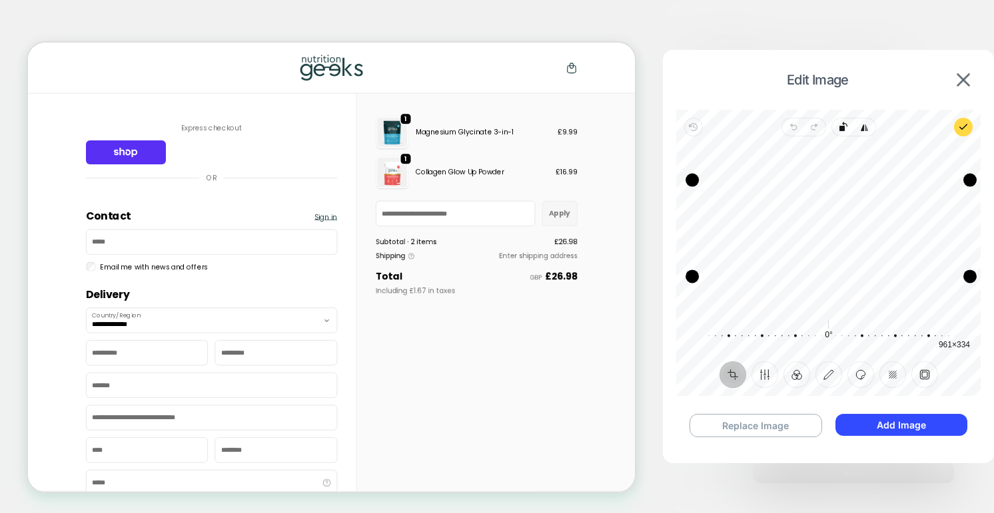
click at [690, 214] on div "Drag edge l" at bounding box center [691, 228] width 13 height 97
click at [805, 270] on div "Drag edge b" at bounding box center [831, 272] width 278 height 13
click at [964, 226] on div "Drag edge r" at bounding box center [964, 226] width 13 height 93
click at [896, 181] on div "Drag edge t" at bounding box center [828, 180] width 273 height 13
click at [896, 177] on div "Drag edge t" at bounding box center [828, 180] width 273 height 13
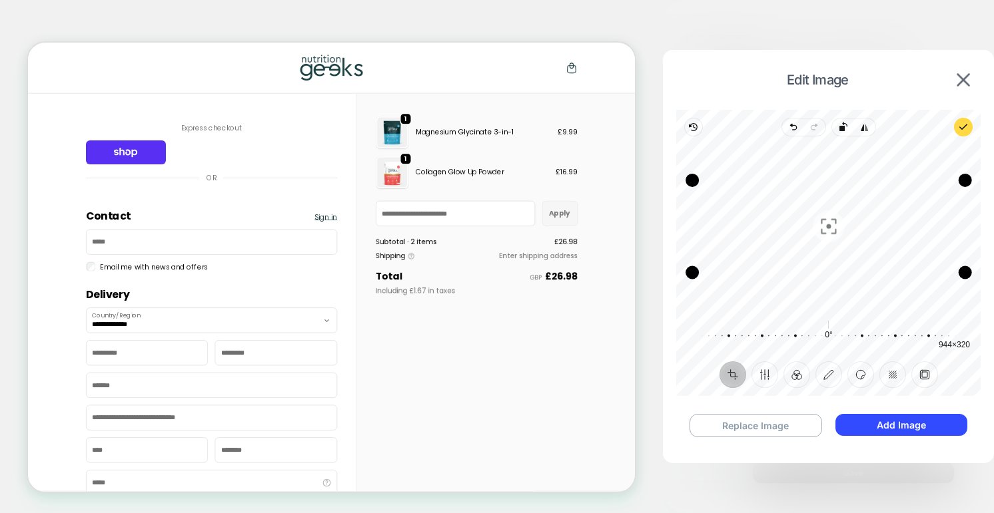
click at [896, 177] on div "Drag edge t" at bounding box center [828, 180] width 273 height 13
click at [896, 180] on div "Drag edge t" at bounding box center [828, 181] width 273 height 13
click at [875, 419] on button "Add Image" at bounding box center [901, 425] width 132 height 22
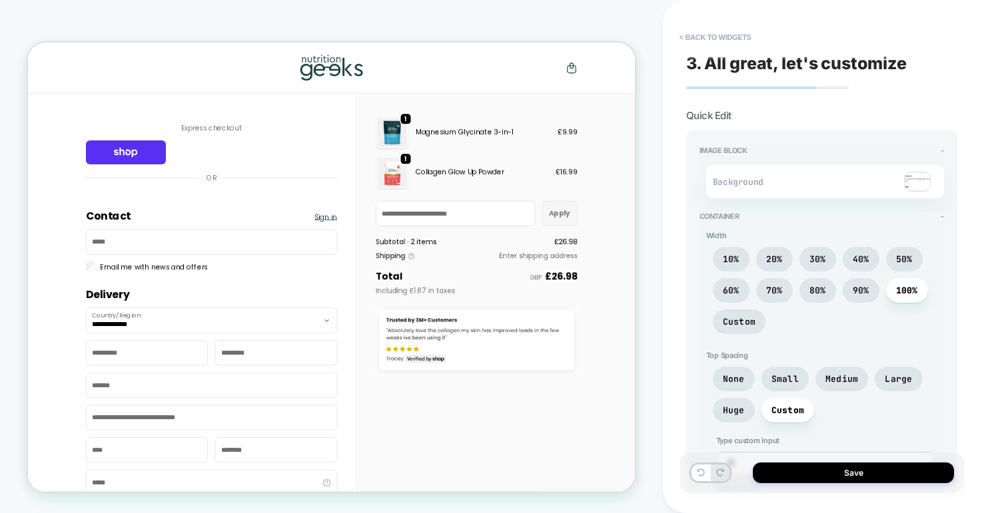
click at [915, 185] on img at bounding box center [917, 182] width 27 height 20
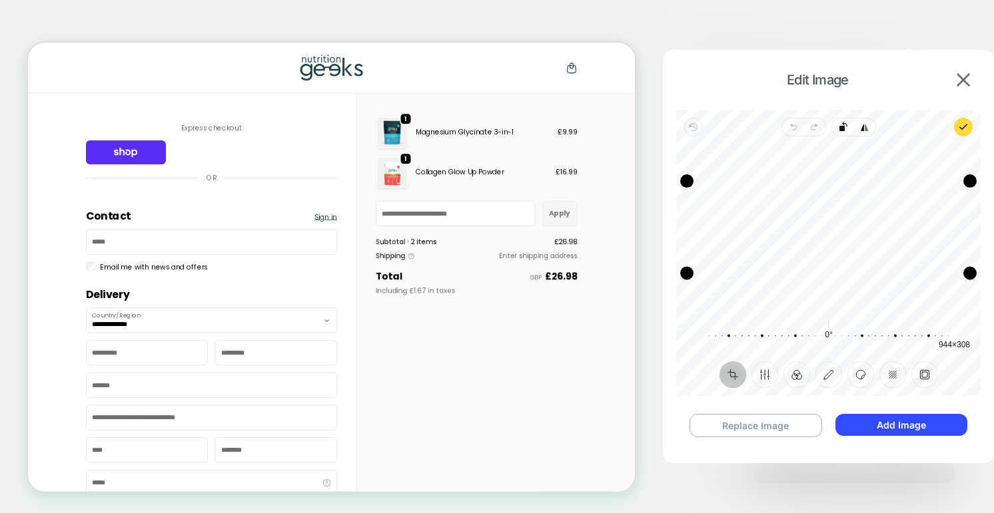
click at [840, 274] on div "Drag edge b" at bounding box center [828, 273] width 283 height 13
click at [686, 225] on div "Drag edge l" at bounding box center [687, 227] width 13 height 92
click at [968, 232] on div "Drag edge r" at bounding box center [967, 227] width 13 height 92
click at [866, 183] on div "Drag edge t" at bounding box center [828, 182] width 280 height 13
click at [968, 229] on div "Drag edge r" at bounding box center [966, 227] width 13 height 91
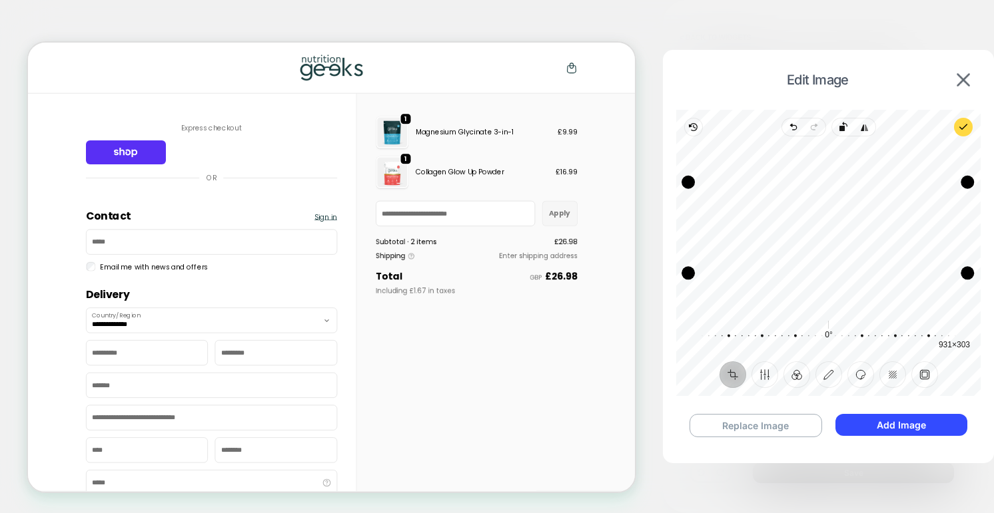
click at [863, 272] on div "Drag edge b" at bounding box center [827, 272] width 279 height 13
click at [689, 227] on div "Drag edge l" at bounding box center [688, 227] width 13 height 91
click at [869, 422] on button "Add Image" at bounding box center [901, 425] width 132 height 22
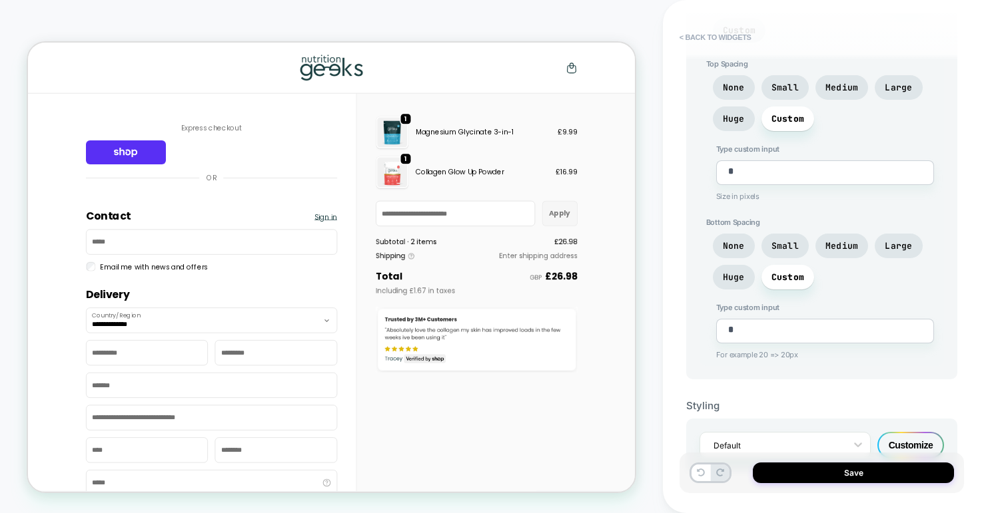
scroll to position [312, 0]
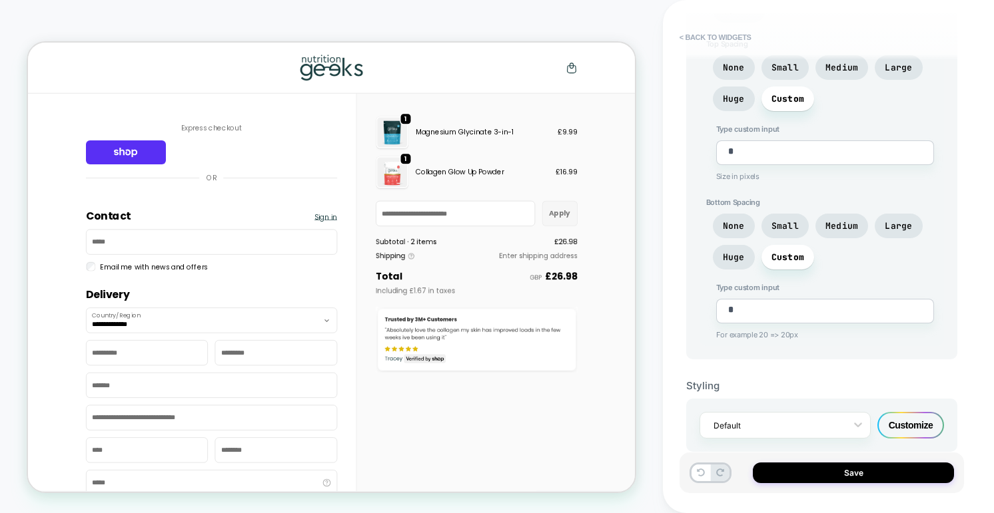
click at [914, 424] on div "Customize" at bounding box center [910, 425] width 67 height 27
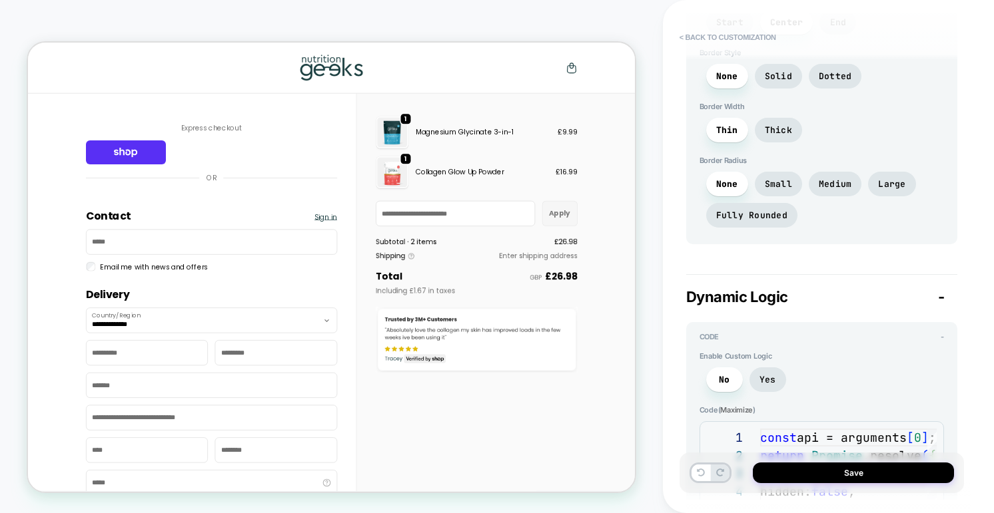
scroll to position [996, 0]
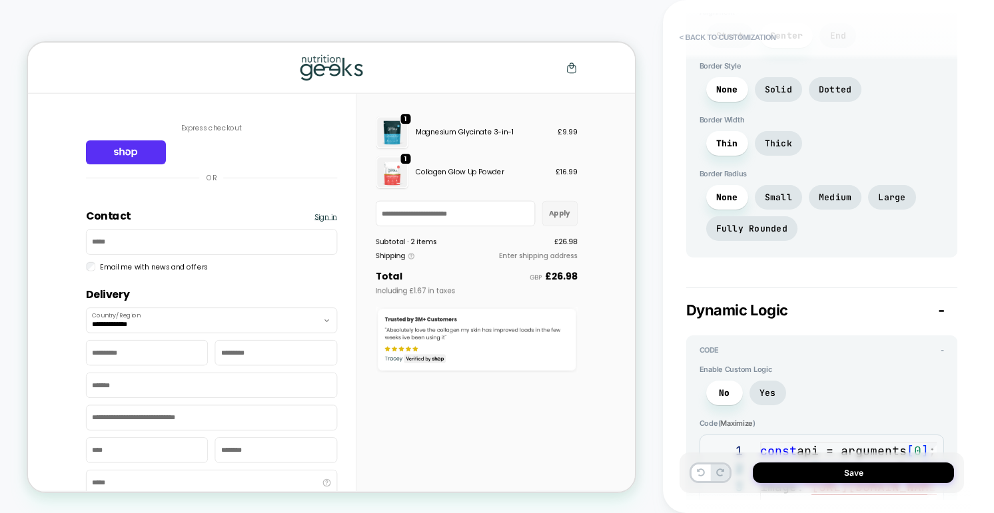
click at [771, 199] on span "Small" at bounding box center [778, 197] width 47 height 25
click at [726, 194] on span "None" at bounding box center [727, 197] width 22 height 11
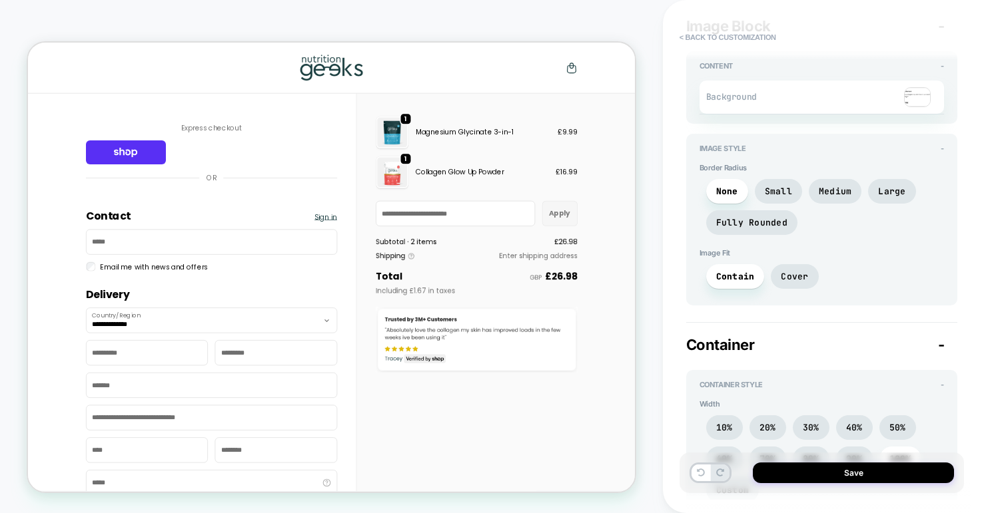
scroll to position [87, 0]
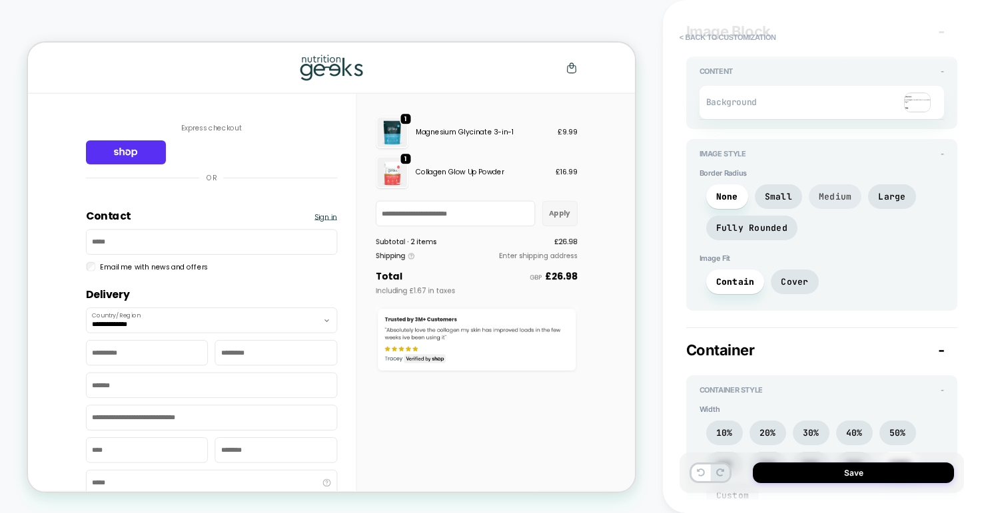
click at [832, 199] on span "Medium" at bounding box center [834, 196] width 33 height 11
click at [881, 194] on span "Large" at bounding box center [891, 196] width 27 height 11
click at [750, 228] on span "Fully Rounded" at bounding box center [751, 227] width 71 height 11
click at [884, 192] on span "Large" at bounding box center [891, 196] width 27 height 11
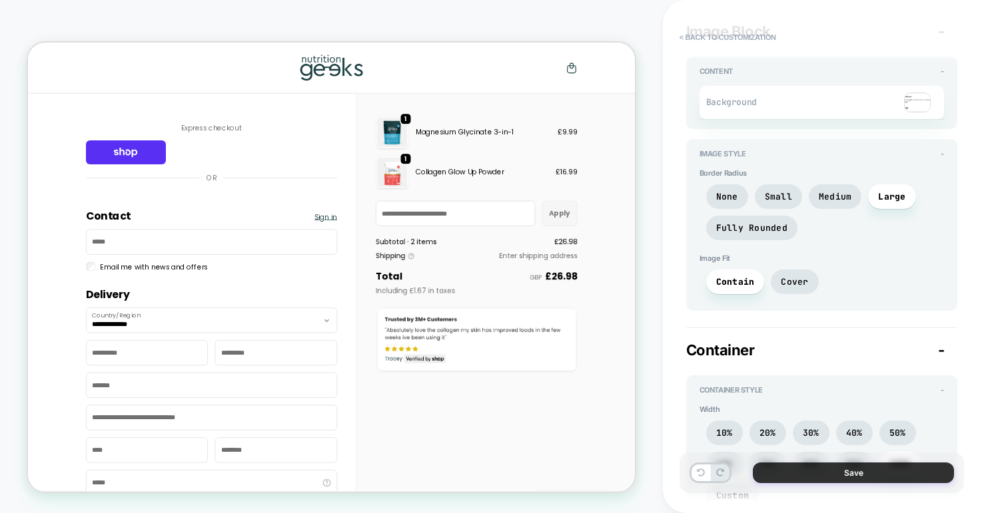
click at [821, 472] on button "Save" at bounding box center [853, 473] width 201 height 21
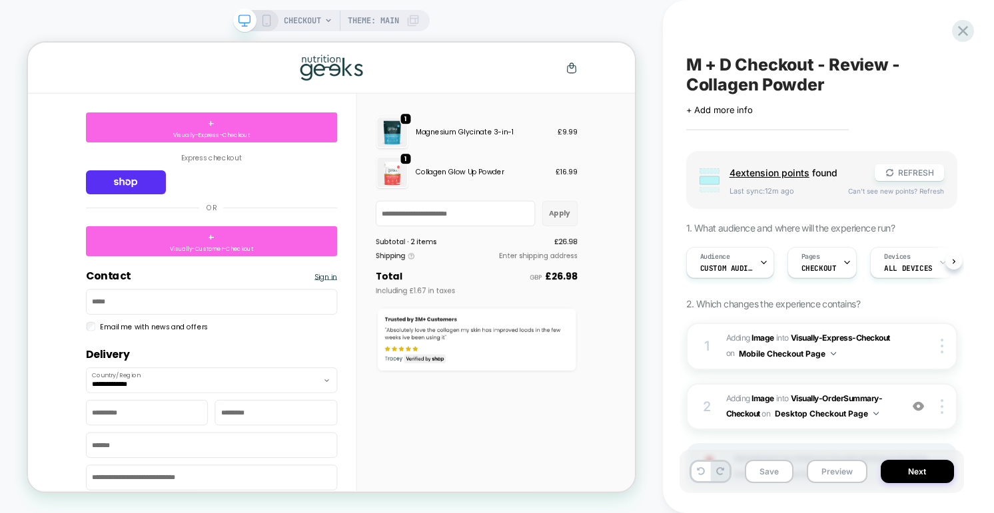
scroll to position [0, 1]
click at [837, 473] on button "Preview" at bounding box center [836, 471] width 61 height 23
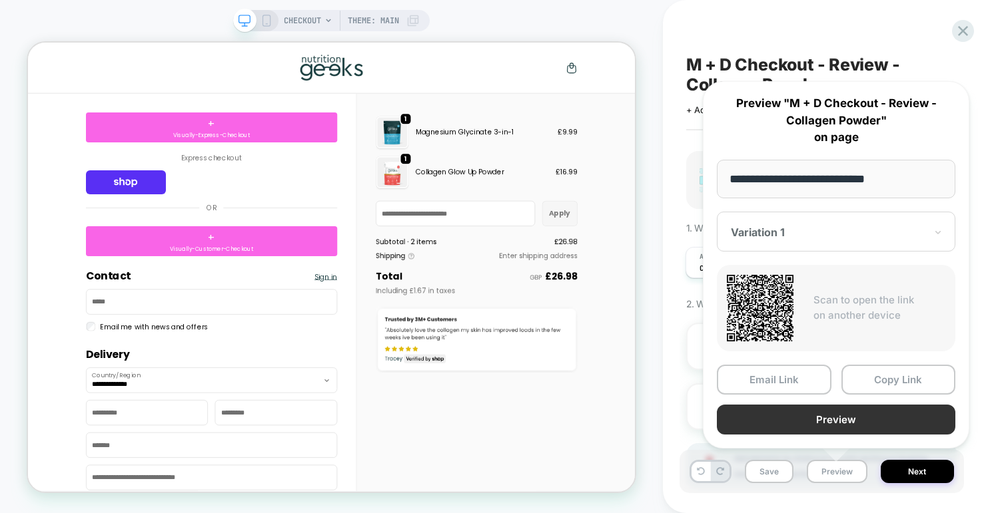
click at [808, 424] on button "Preview" at bounding box center [836, 420] width 238 height 30
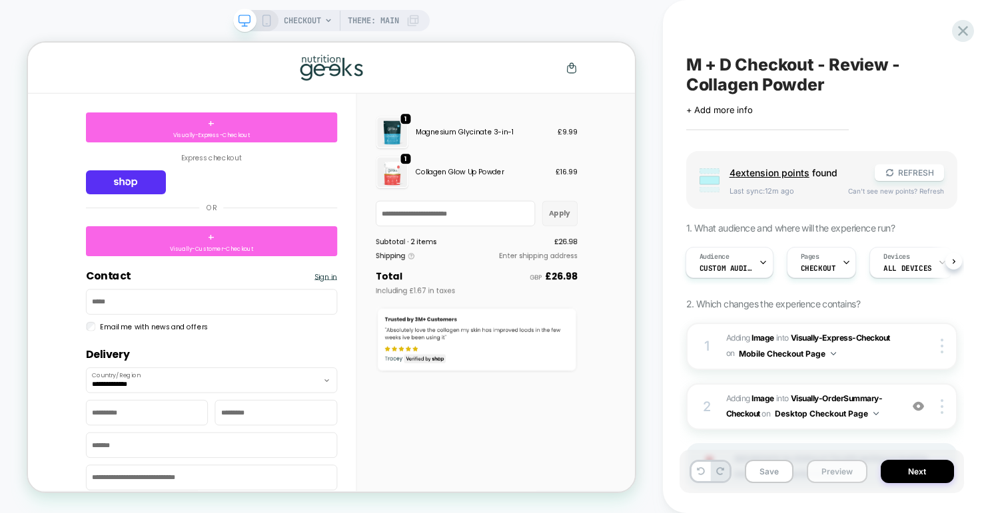
click at [830, 474] on button "Preview" at bounding box center [836, 471] width 61 height 23
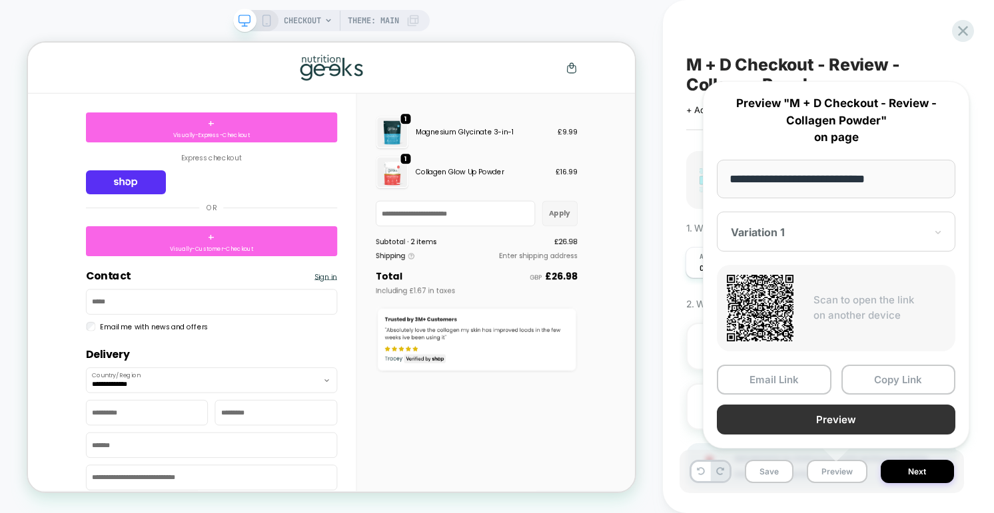
click at [798, 418] on button "Preview" at bounding box center [836, 420] width 238 height 30
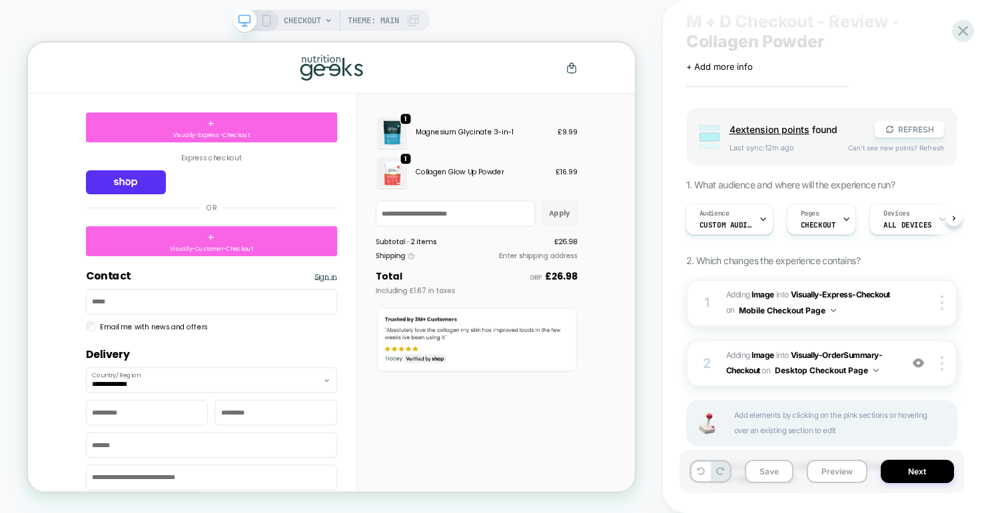
scroll to position [67, 0]
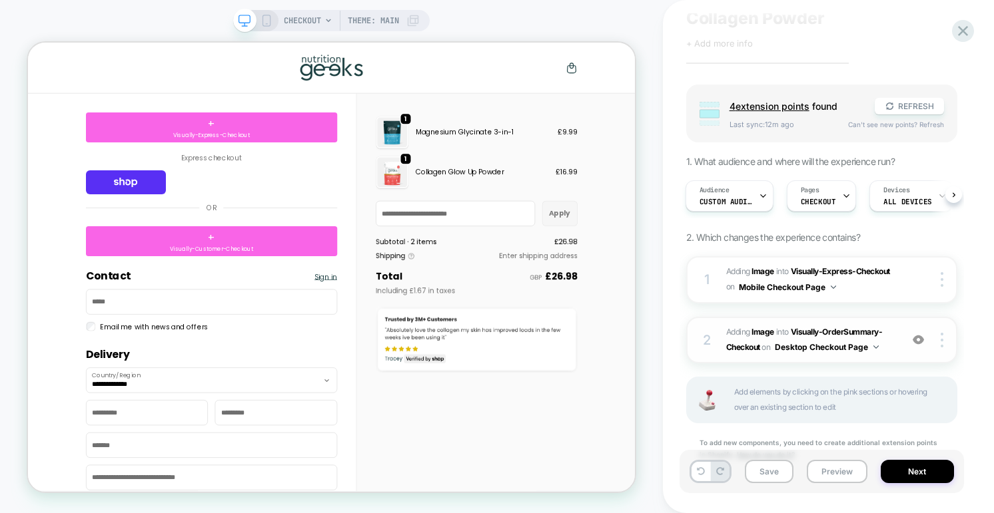
click at [803, 340] on button "Desktop Checkout Page" at bounding box center [827, 347] width 104 height 17
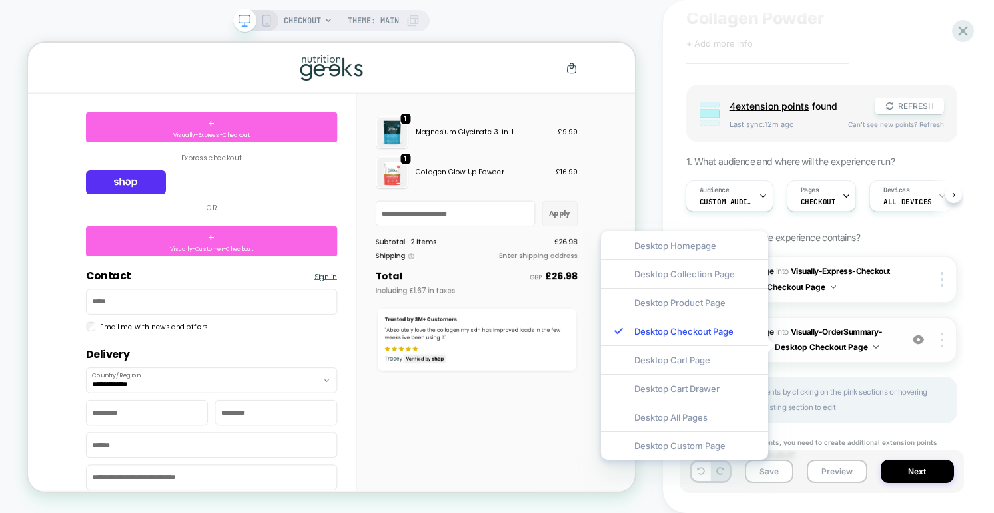
click at [898, 342] on div "2 #_loomi_addon_1760124373701 Adding Image INTO Visually-OrderSummary-Checkout …" at bounding box center [821, 340] width 271 height 47
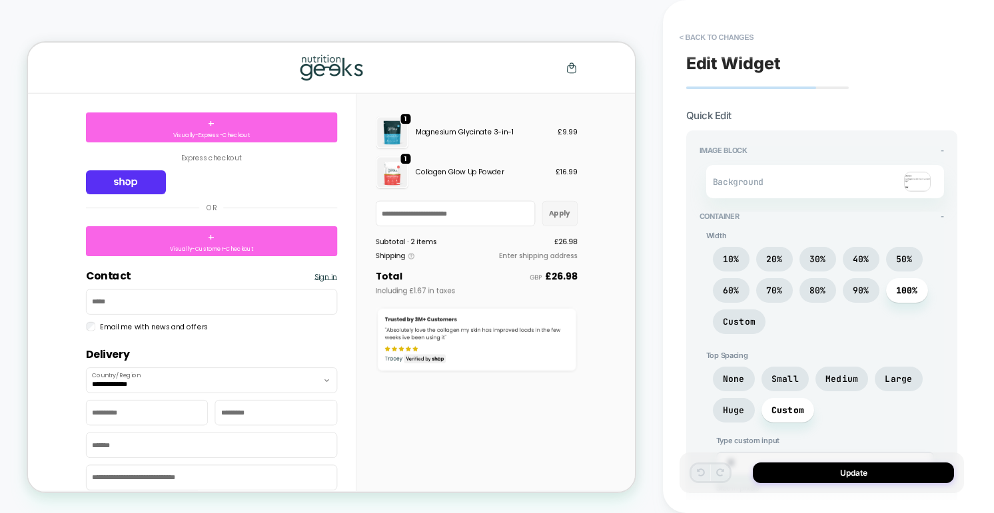
click at [921, 181] on img at bounding box center [917, 182] width 27 height 20
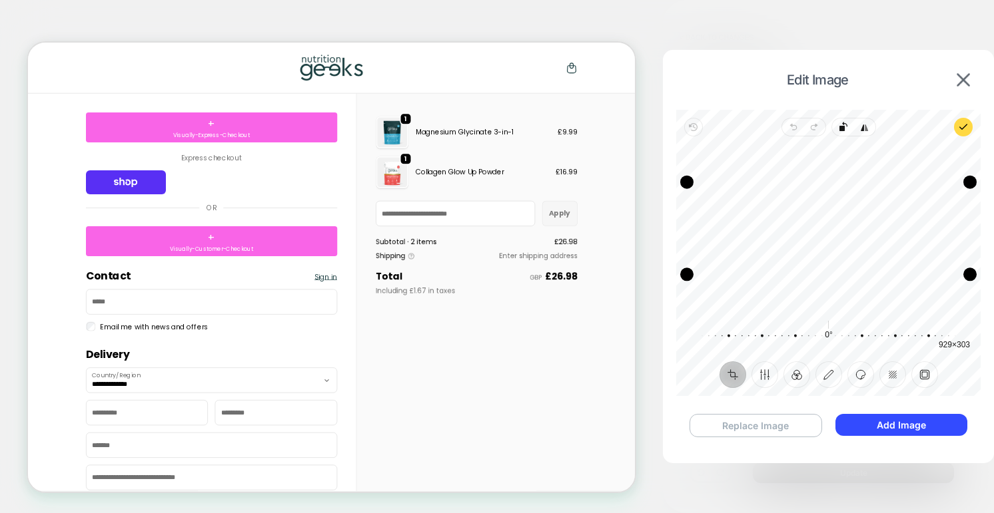
click at [775, 429] on button "Replace Image" at bounding box center [755, 425] width 133 height 23
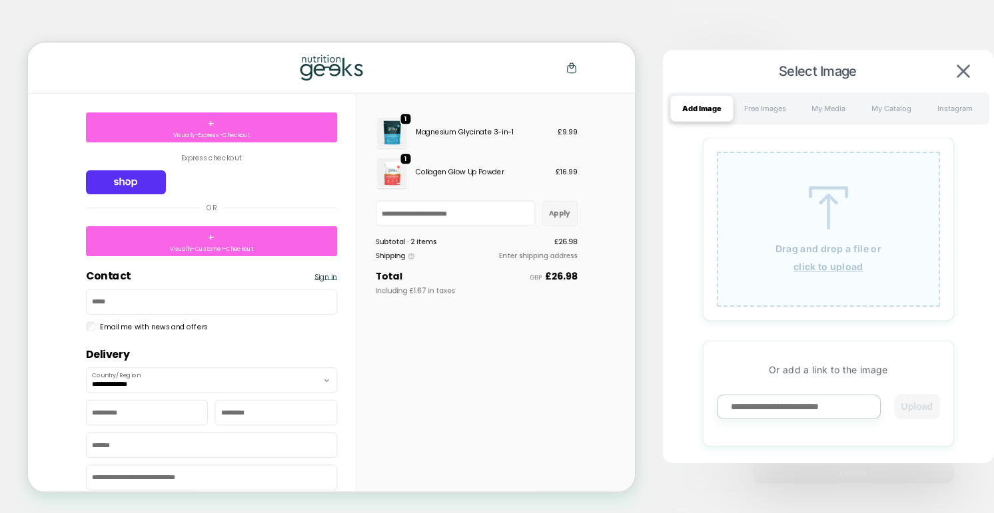
click at [784, 203] on div "Drag and drop a file or click to upload" at bounding box center [828, 229] width 223 height 155
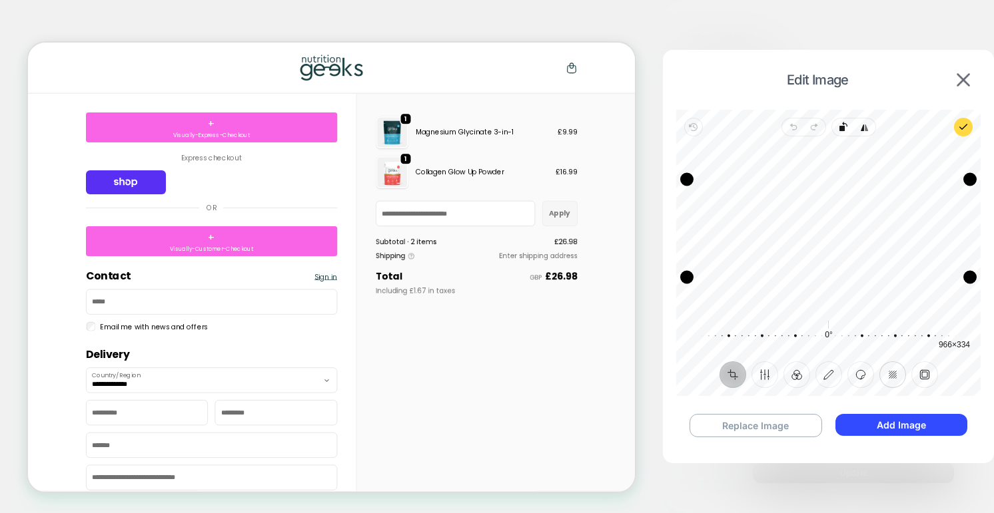
click at [889, 377] on button "Redact" at bounding box center [891, 375] width 27 height 27
click at [919, 378] on button "Frame" at bounding box center [923, 375] width 27 height 27
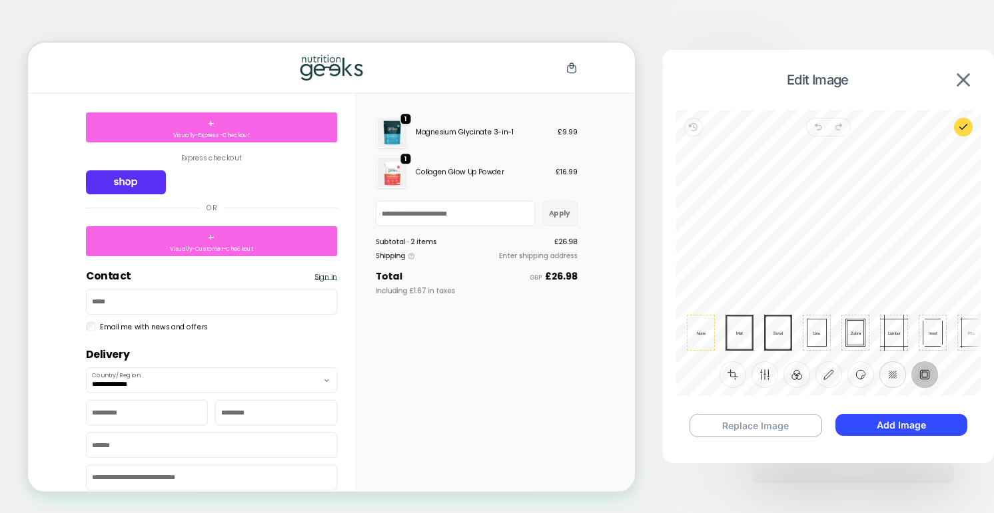
click at [893, 370] on button "Redact" at bounding box center [891, 375] width 27 height 27
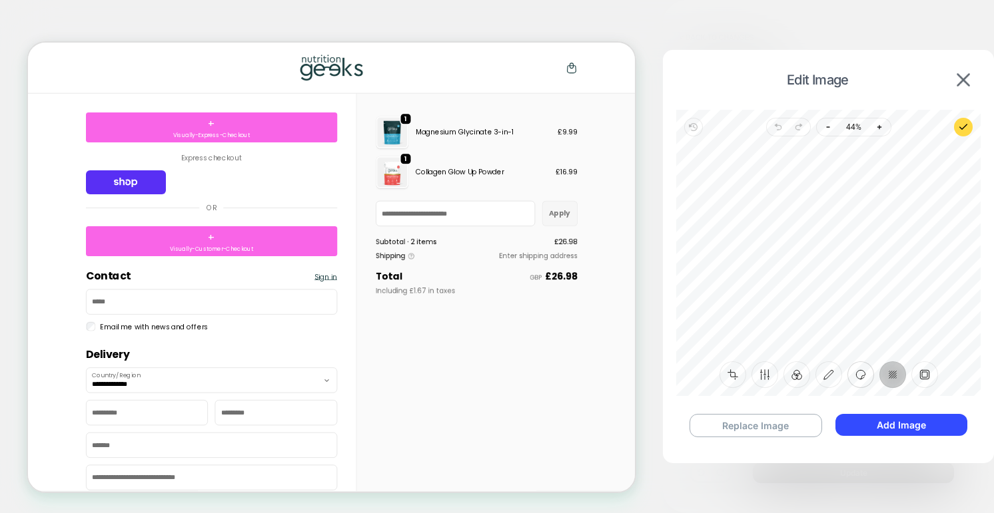
click at [854, 375] on button "Sticker" at bounding box center [859, 375] width 27 height 27
click at [820, 377] on button "Annotate" at bounding box center [827, 375] width 27 height 27
click at [791, 377] on button "Filter" at bounding box center [796, 375] width 27 height 27
click at [763, 376] on button "Finetune" at bounding box center [764, 375] width 27 height 27
click at [897, 373] on button "Redact" at bounding box center [891, 375] width 27 height 27
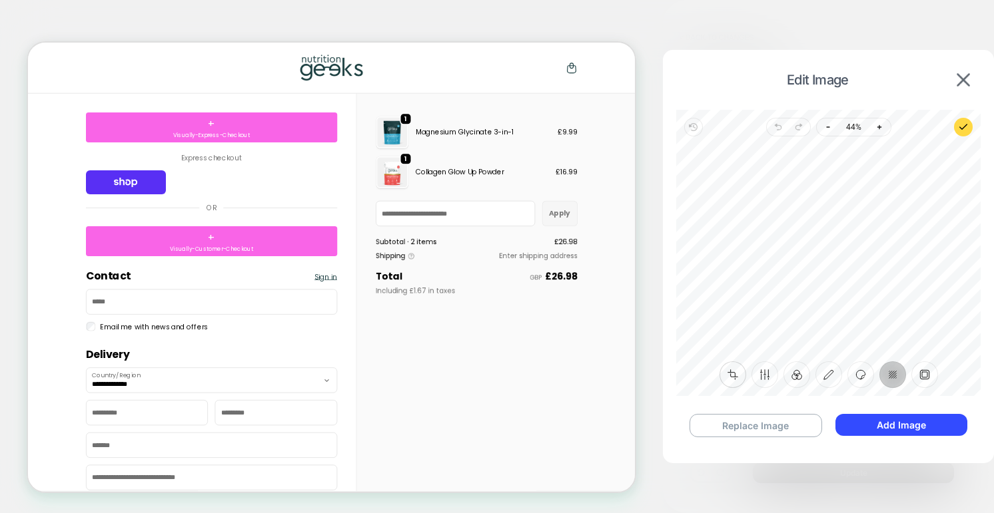
click at [730, 371] on button "Crop" at bounding box center [732, 375] width 27 height 27
click at [758, 184] on div "Drag edge t" at bounding box center [828, 184] width 283 height 13
drag, startPoint x: 802, startPoint y: 278, endPoint x: 802, endPoint y: 271, distance: 7.3
click at [802, 271] on div "Drag edge b" at bounding box center [828, 270] width 283 height 13
click at [694, 224] on div "Drag edge l" at bounding box center [693, 227] width 13 height 87
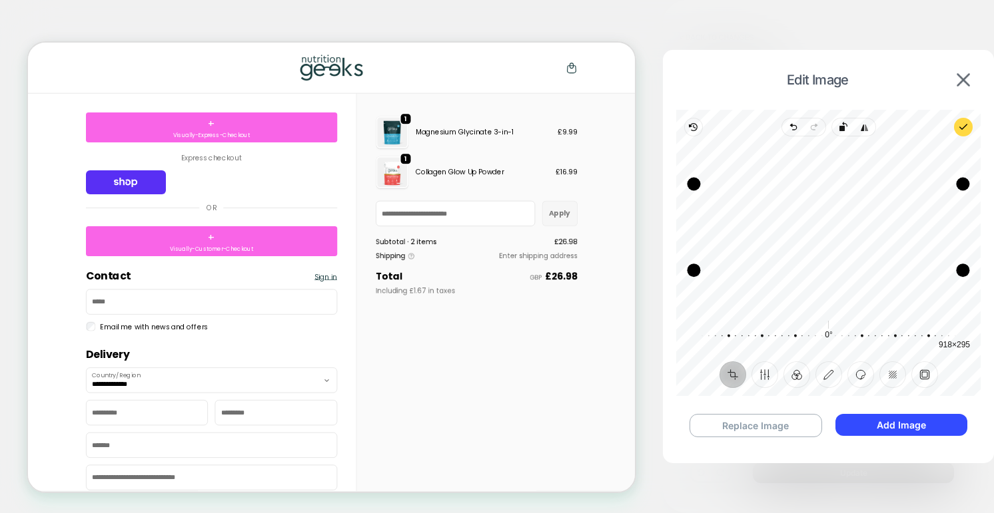
click at [964, 221] on div "Drag edge r" at bounding box center [962, 227] width 13 height 87
click at [890, 428] on button "Add Image" at bounding box center [901, 425] width 132 height 22
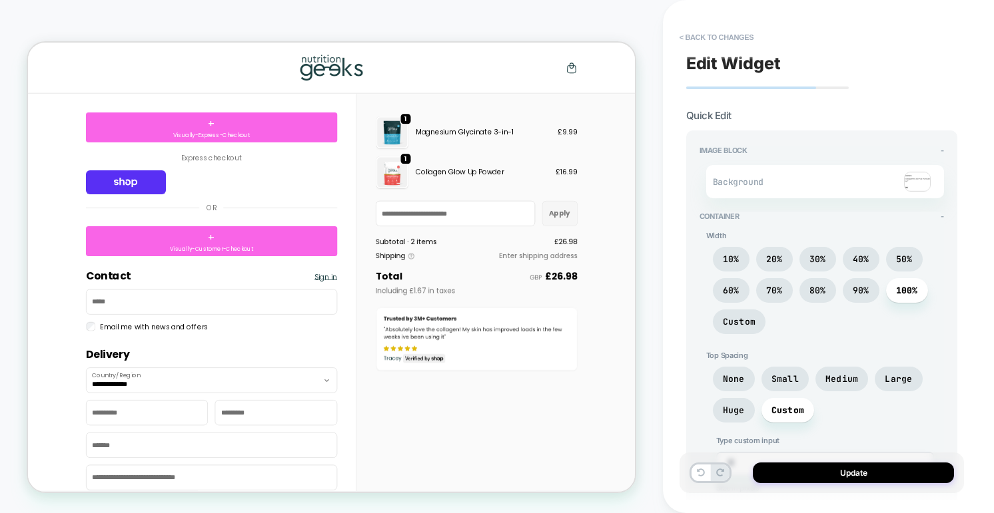
click at [918, 182] on img at bounding box center [917, 182] width 27 height 20
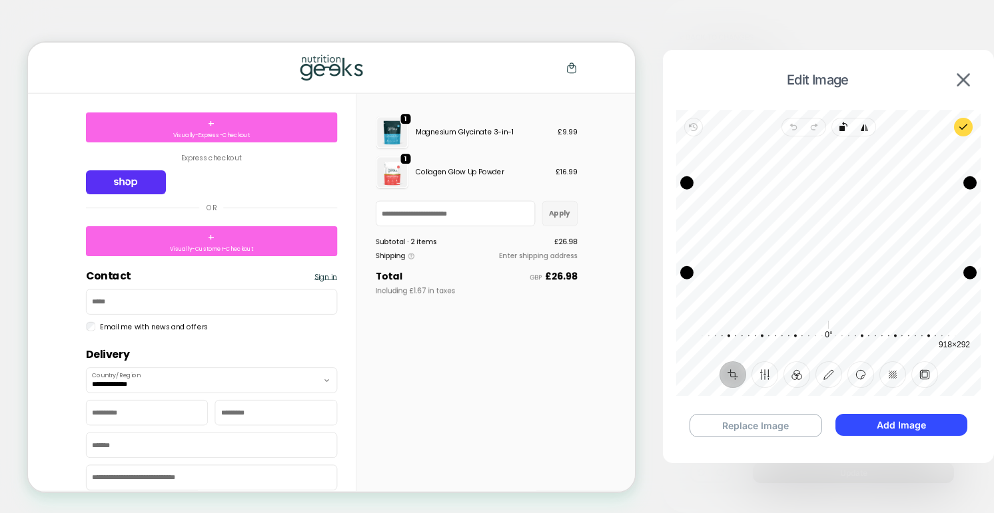
click at [794, 272] on div "Drag edge b" at bounding box center [828, 272] width 283 height 13
click at [861, 422] on button "Add Image" at bounding box center [901, 425] width 132 height 22
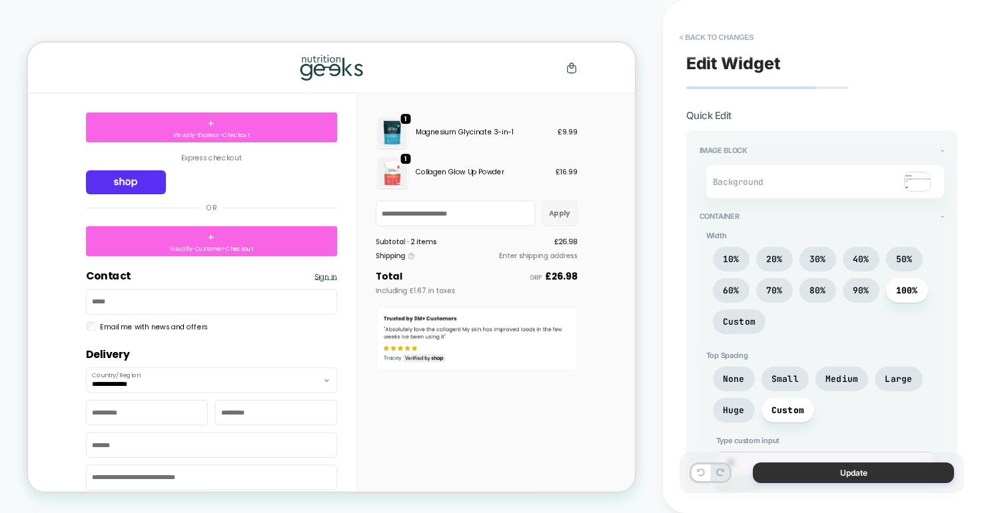
click at [860, 476] on button "Update" at bounding box center [853, 473] width 201 height 21
type textarea "*"
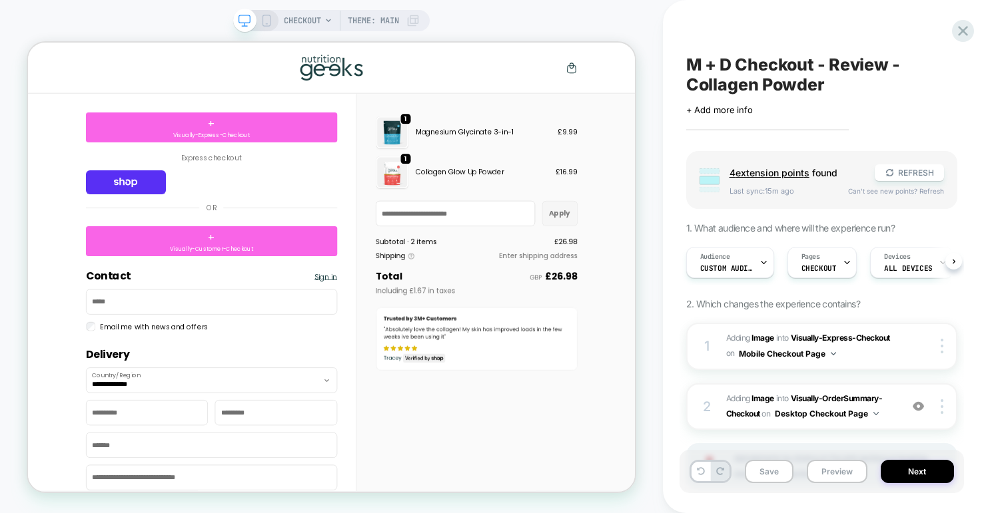
scroll to position [0, 1]
click at [759, 473] on button "Save" at bounding box center [769, 471] width 49 height 23
click at [843, 472] on button "Preview" at bounding box center [836, 471] width 61 height 23
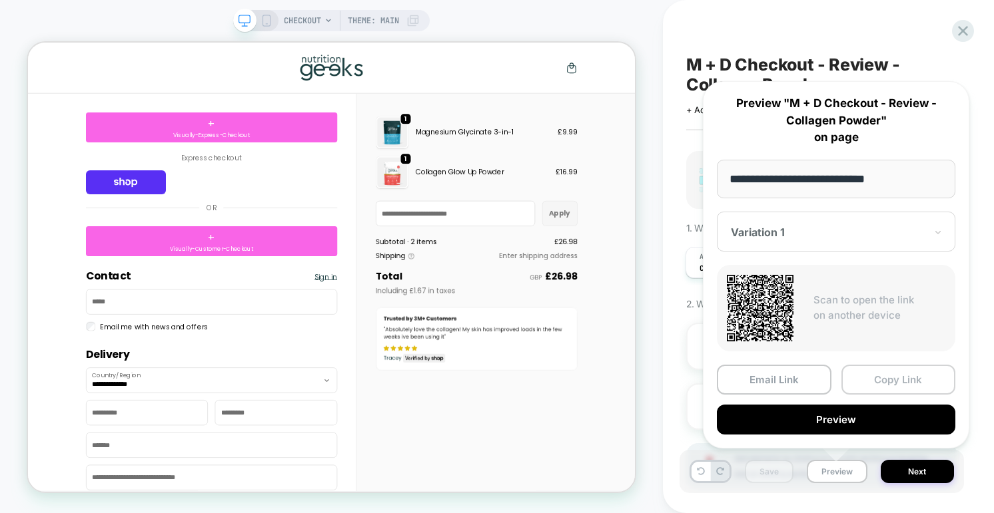
click at [886, 382] on button "Copy Link" at bounding box center [898, 380] width 115 height 30
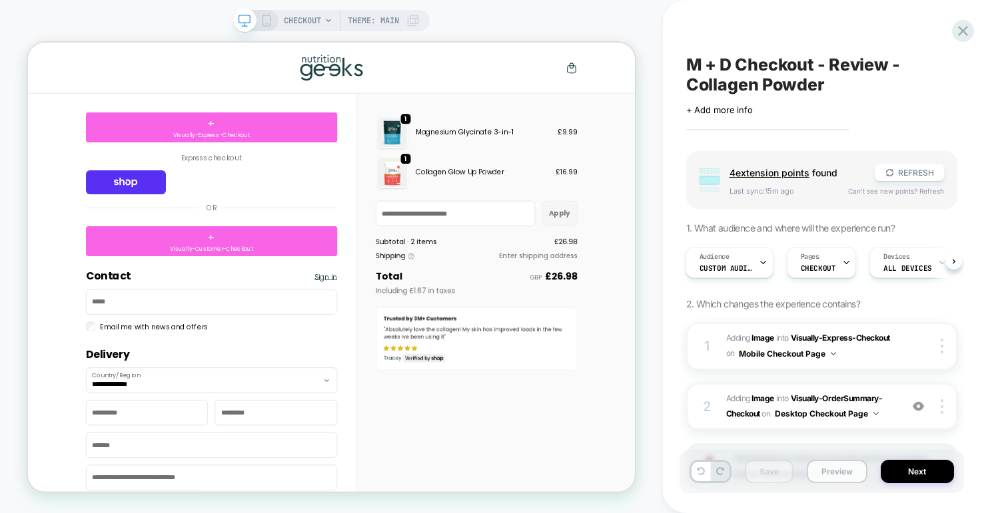
click at [828, 474] on button "Preview" at bounding box center [836, 471] width 61 height 23
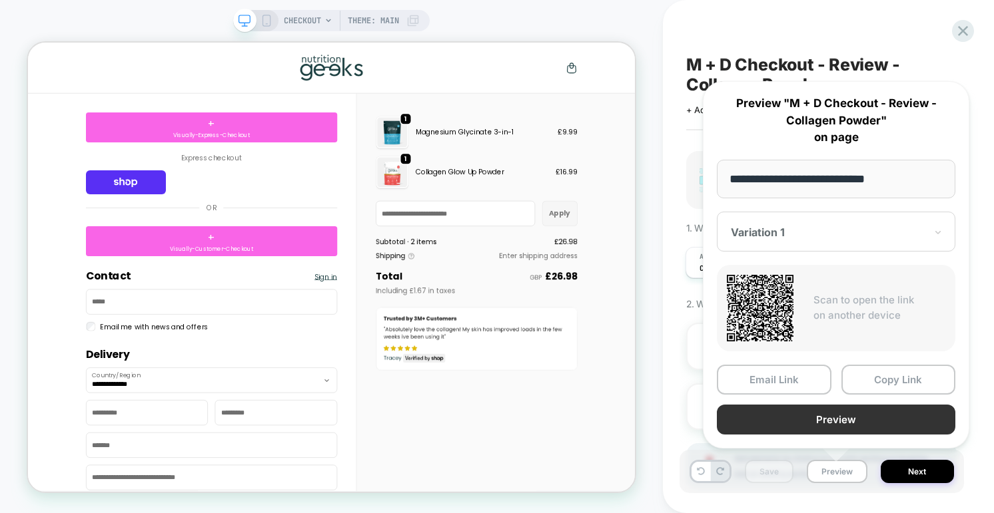
click at [844, 416] on button "Preview" at bounding box center [836, 420] width 238 height 30
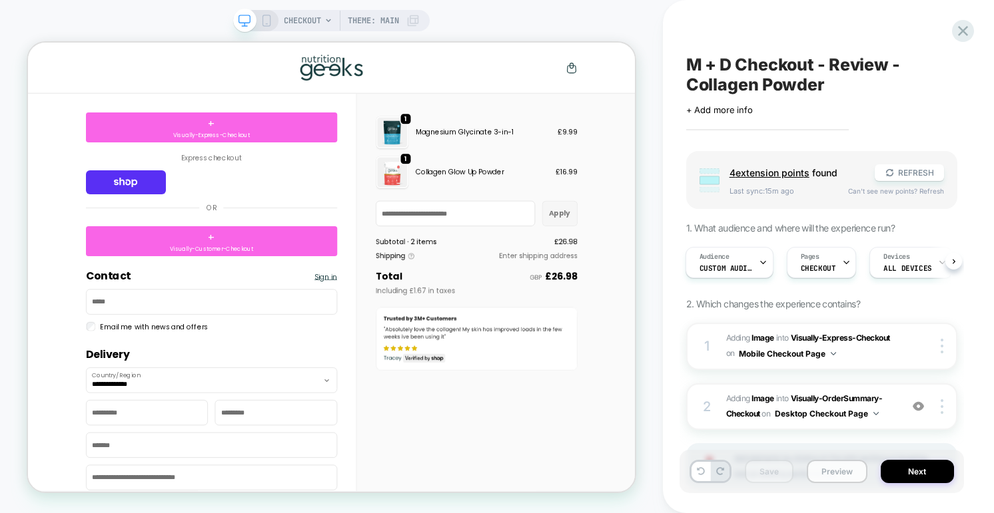
click at [827, 470] on button "Preview" at bounding box center [836, 471] width 61 height 23
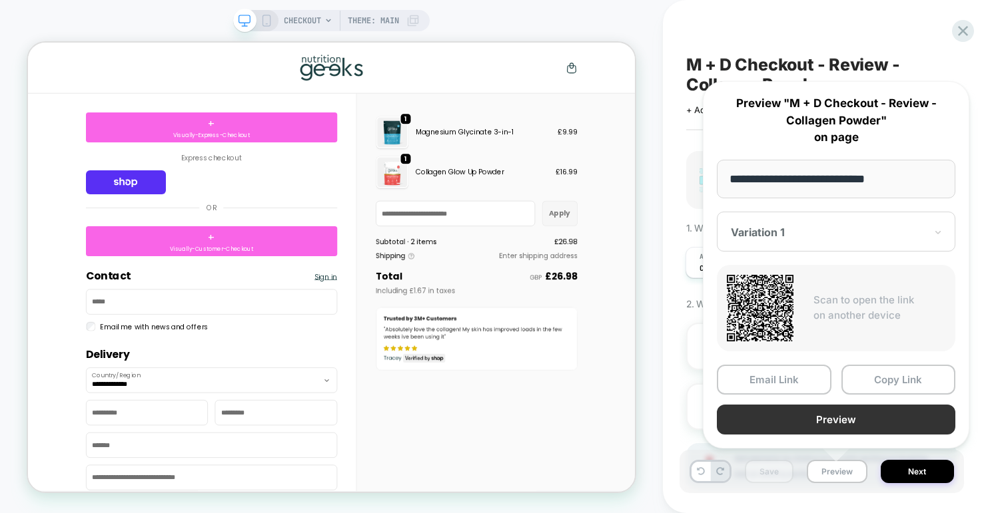
click at [850, 422] on button "Preview" at bounding box center [836, 420] width 238 height 30
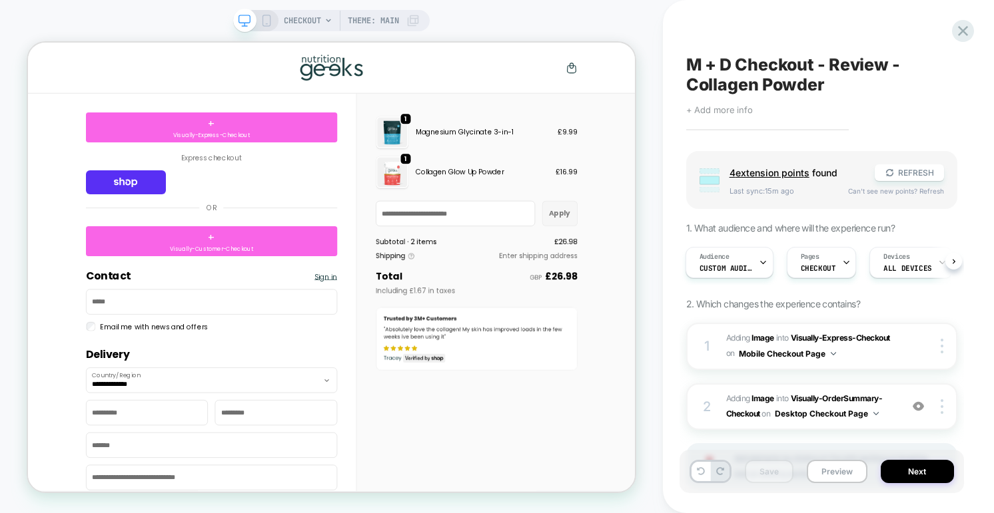
click at [722, 111] on span "+ Add more info" at bounding box center [719, 110] width 67 height 11
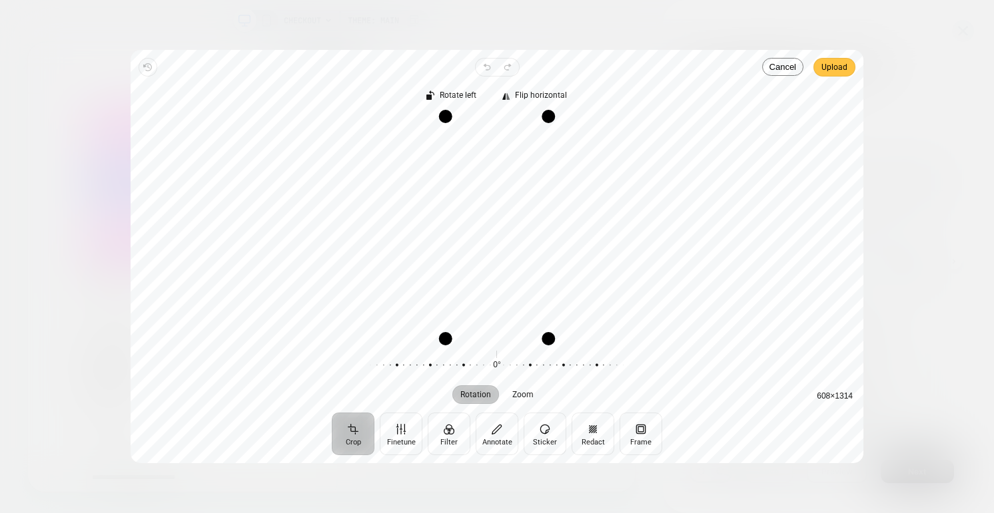
click at [840, 72] on span "Upload" at bounding box center [834, 67] width 26 height 16
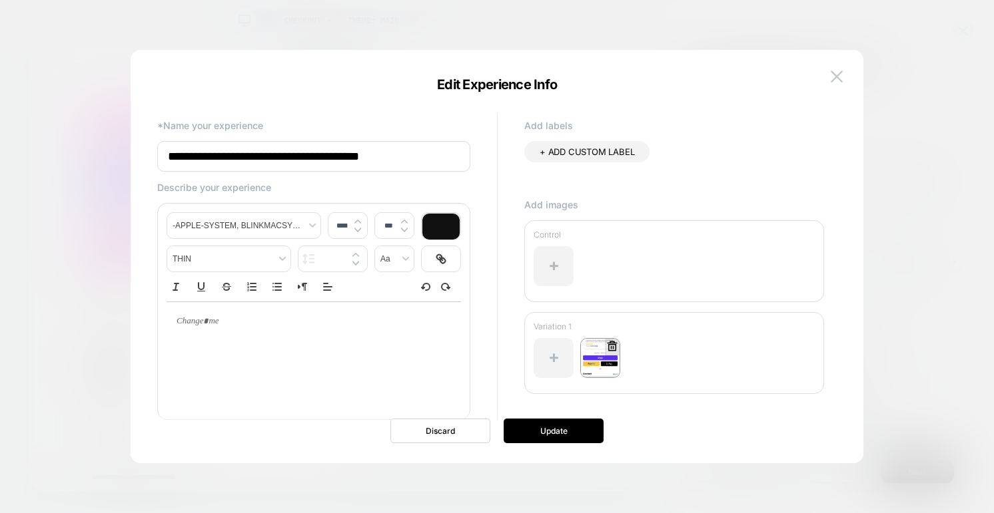
click at [597, 363] on img at bounding box center [600, 358] width 40 height 40
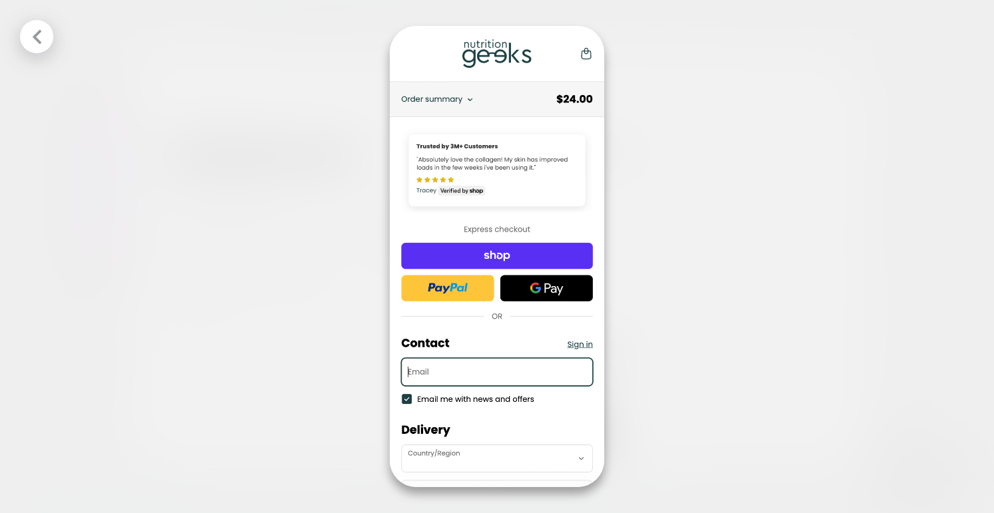
click at [712, 383] on div at bounding box center [497, 256] width 994 height 513
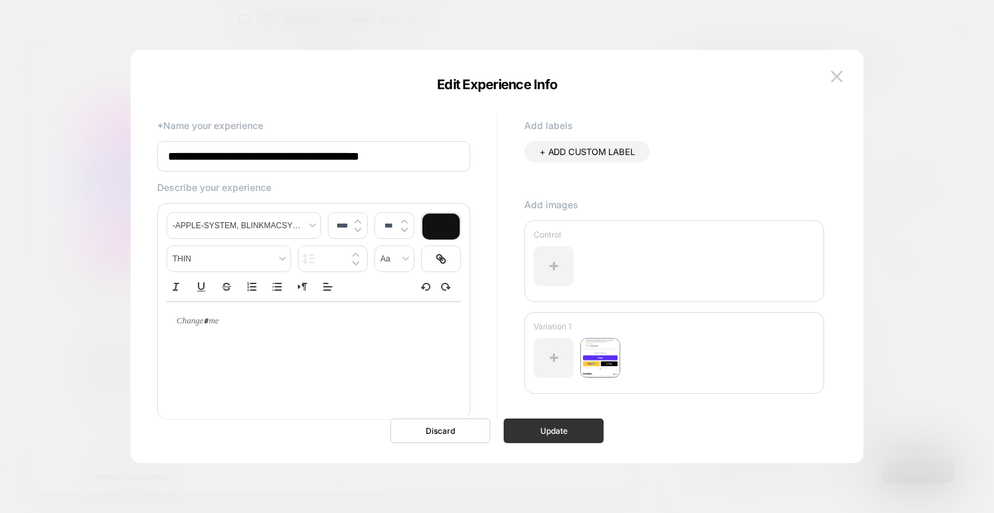
click at [521, 436] on button "Update" at bounding box center [553, 431] width 100 height 25
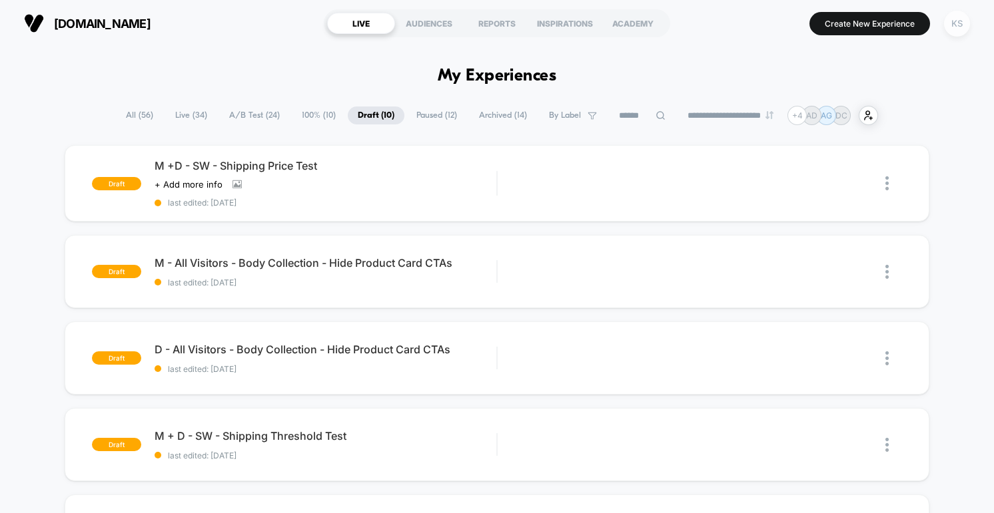
click at [959, 26] on div "KS" at bounding box center [957, 24] width 26 height 26
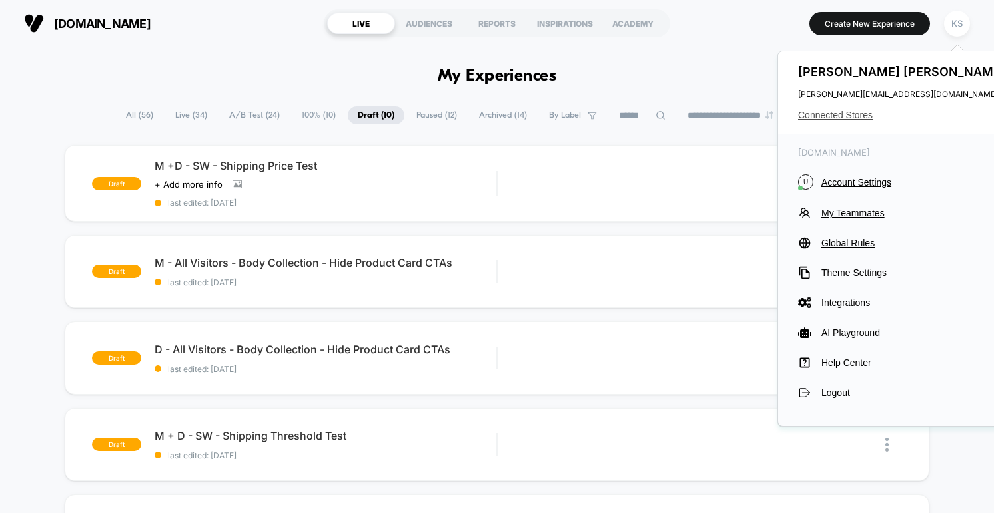
click at [830, 117] on span "Connected Stores" at bounding box center [903, 115] width 210 height 11
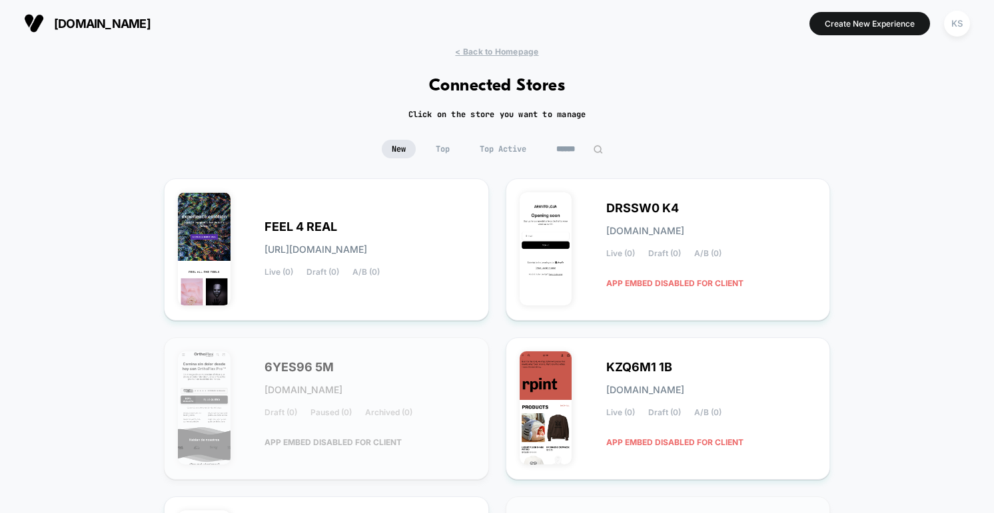
click at [564, 151] on input at bounding box center [579, 149] width 67 height 19
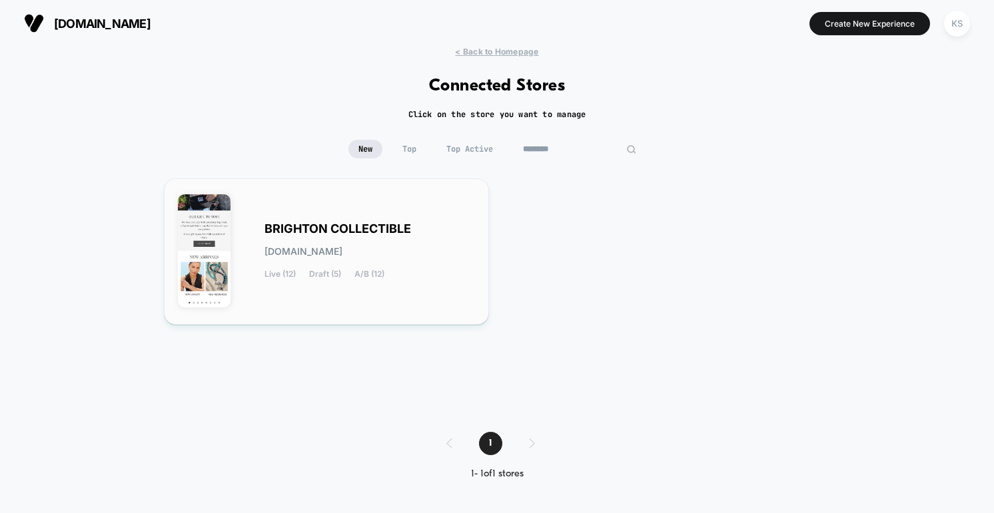
type input "********"
click at [328, 224] on span "BRIGHTON COLLECTIBLE" at bounding box center [337, 228] width 147 height 9
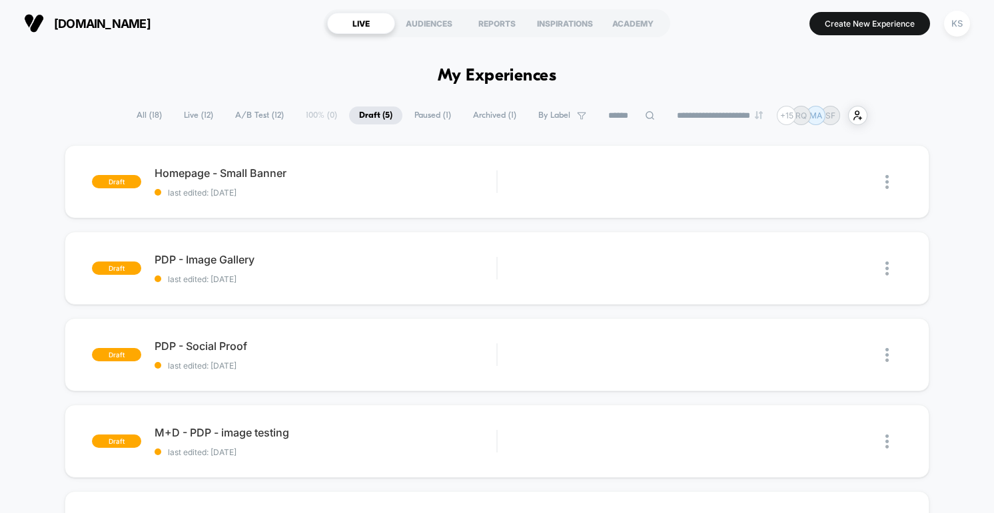
click at [70, 23] on span "brighton.com" at bounding box center [102, 24] width 97 height 14
click at [426, 22] on div "AUDIENCES" at bounding box center [429, 23] width 68 height 21
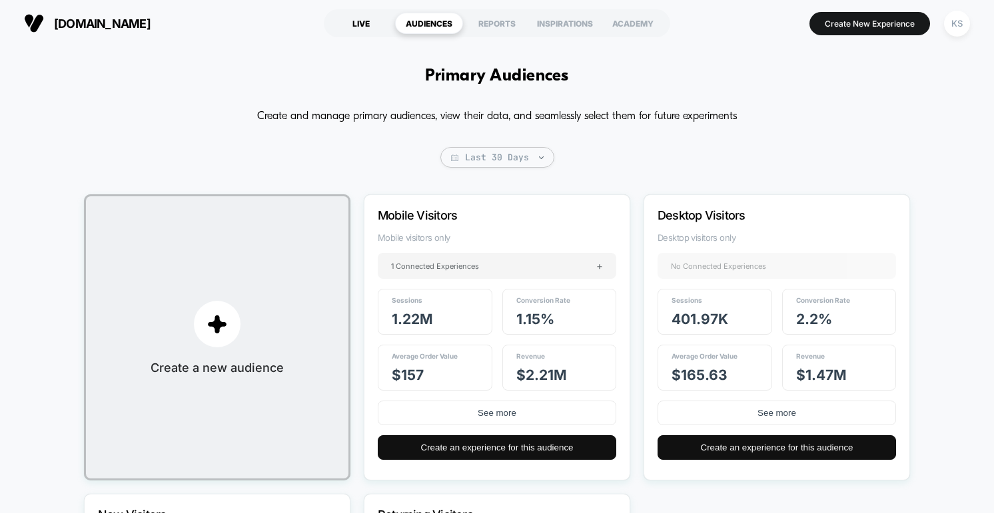
click at [352, 19] on div "LIVE" at bounding box center [361, 23] width 68 height 21
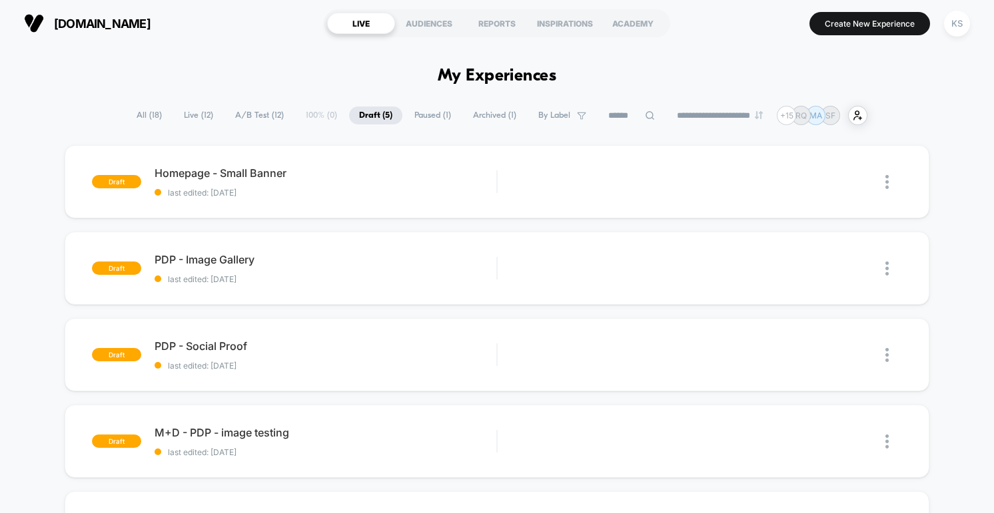
click at [192, 114] on span "Live ( 12 )" at bounding box center [198, 116] width 49 height 18
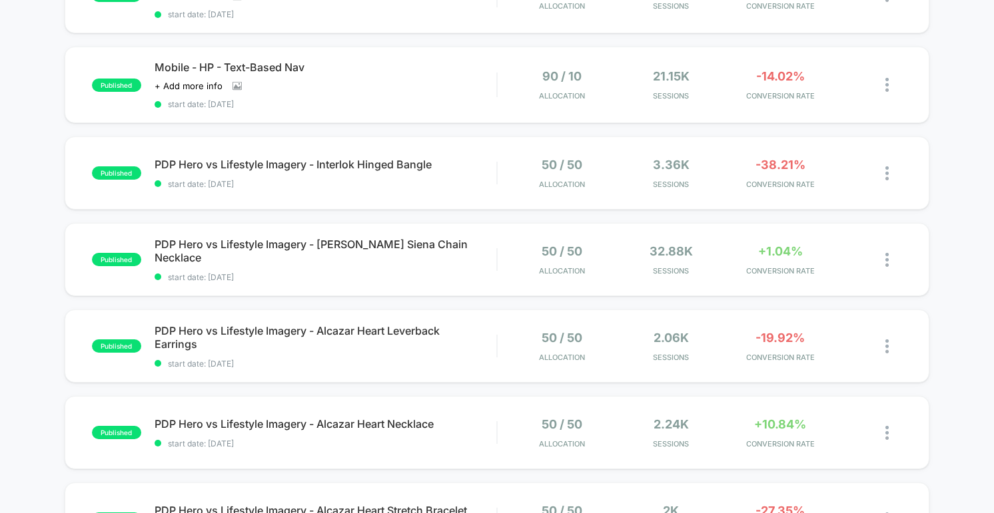
scroll to position [379, 0]
